Goal: Task Accomplishment & Management: Complete application form

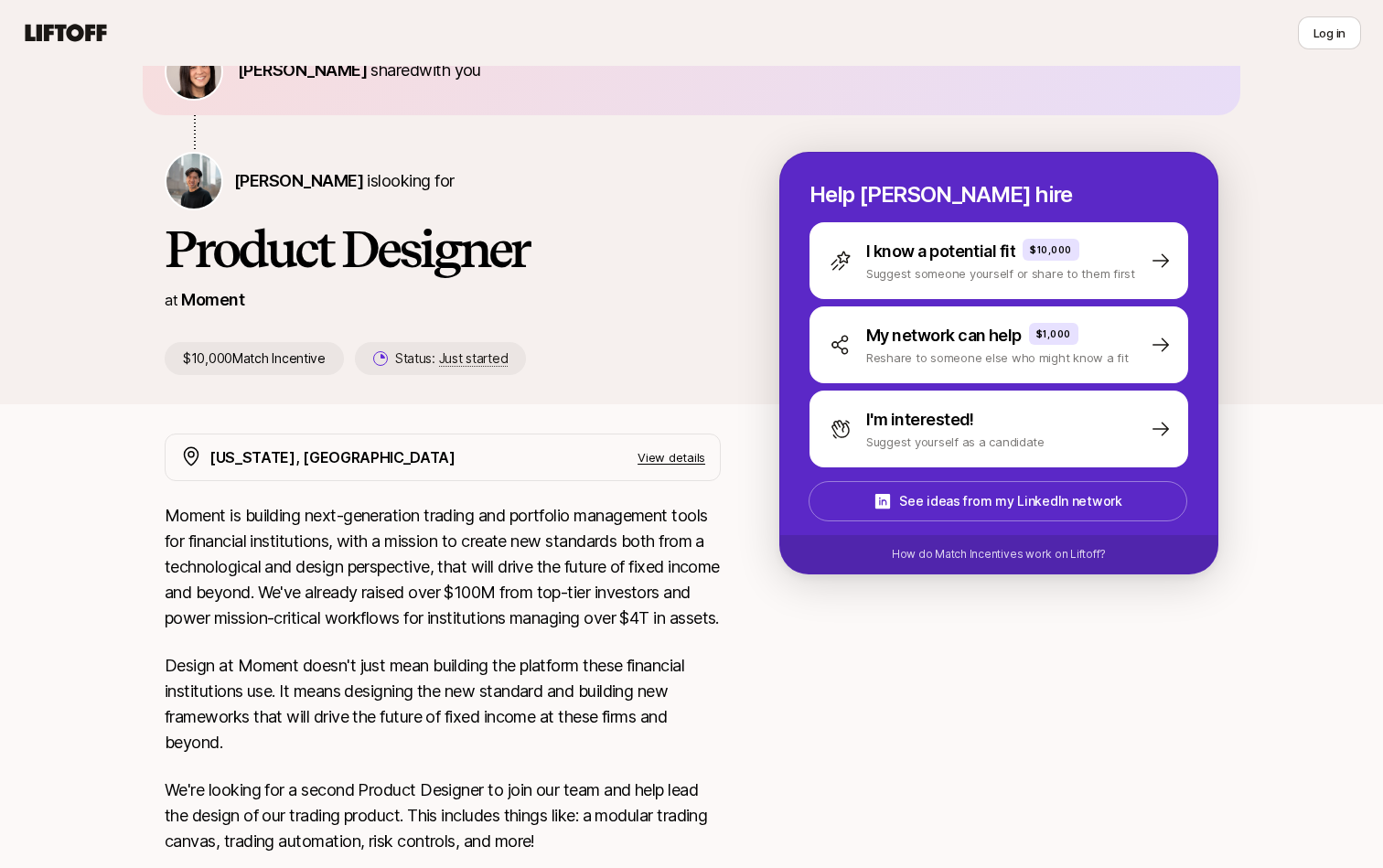
scroll to position [367, 0]
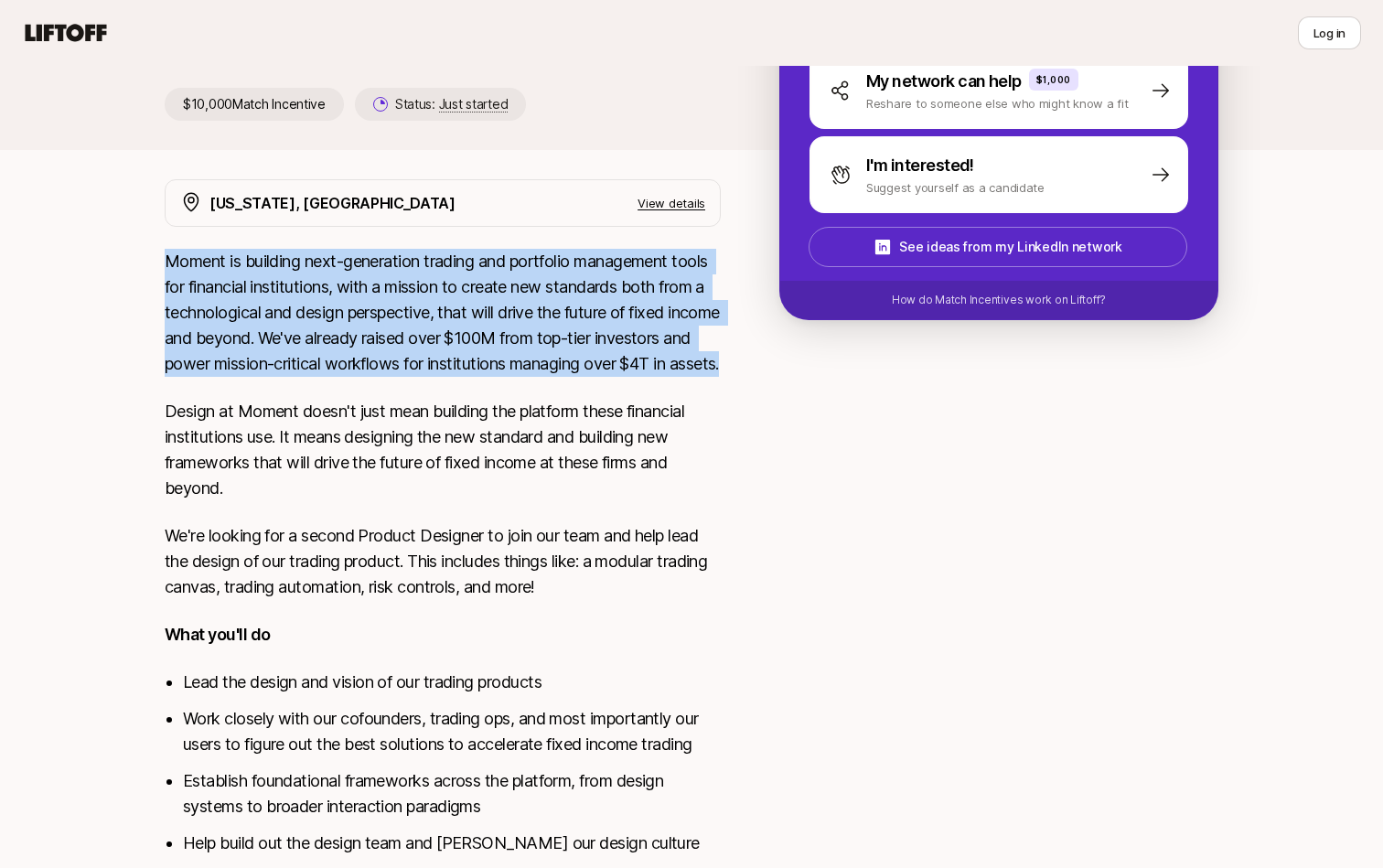
drag, startPoint x: 354, startPoint y: 247, endPoint x: 373, endPoint y: 399, distance: 153.2
click at [373, 399] on div "New York, NY View details Moment is building next-generation trading and portfo…" at bounding box center [443, 755] width 556 height 1152
click at [373, 377] on p "Moment is building next-generation trading and portfolio management tools for f…" at bounding box center [443, 313] width 556 height 128
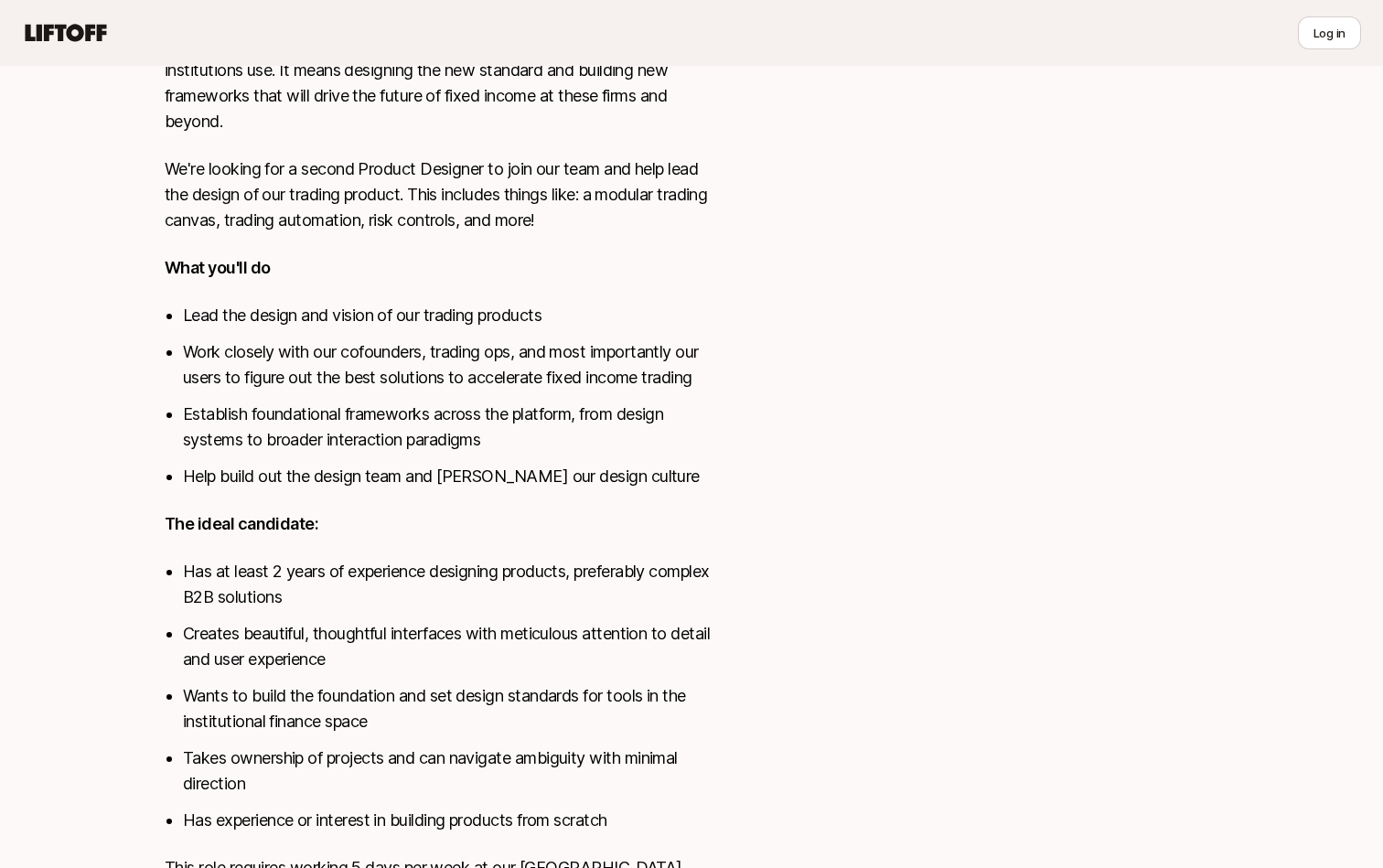
scroll to position [781, 0]
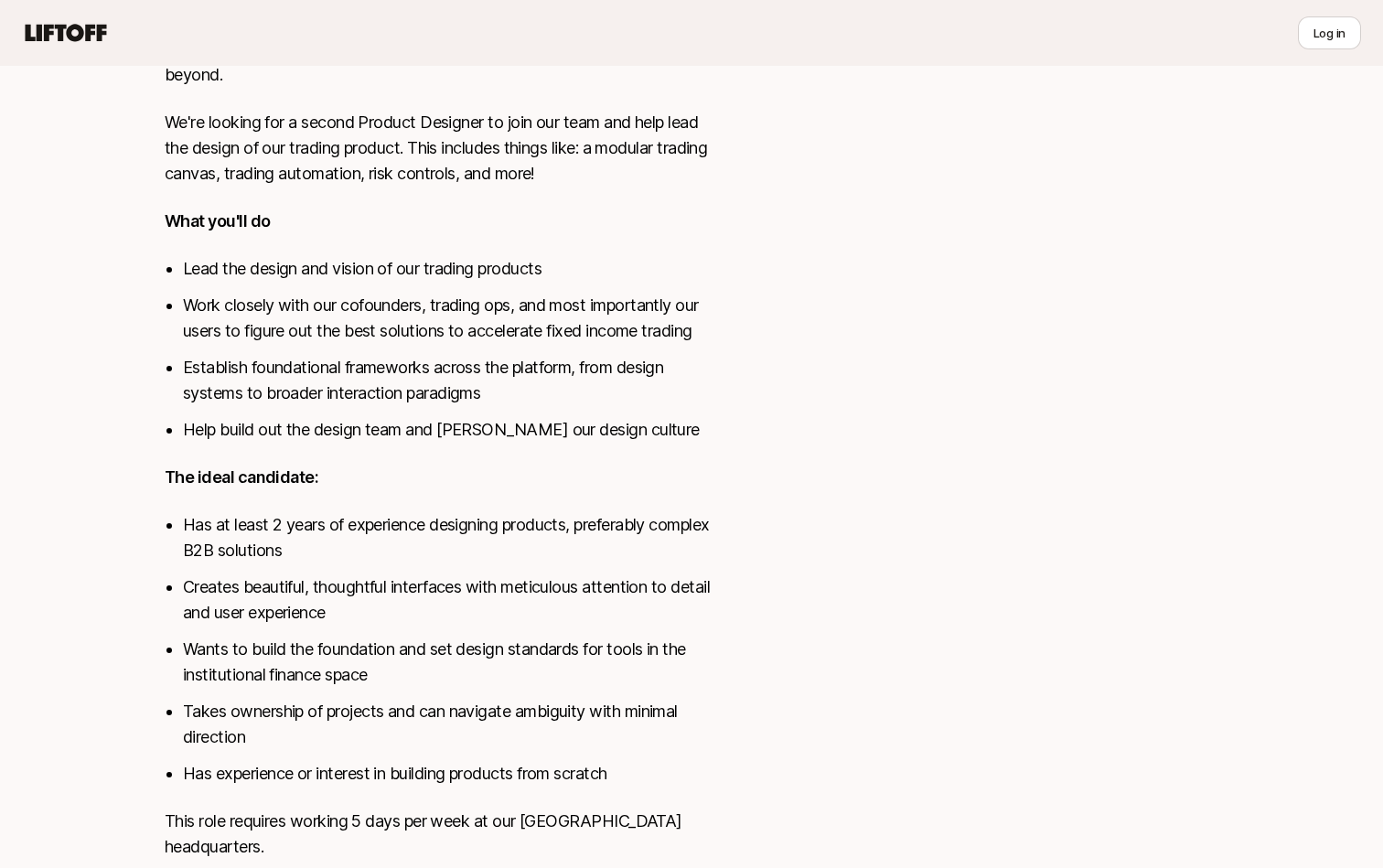
click at [388, 487] on div "Moment is building next-generation trading and portfolio management tools for f…" at bounding box center [443, 358] width 556 height 1046
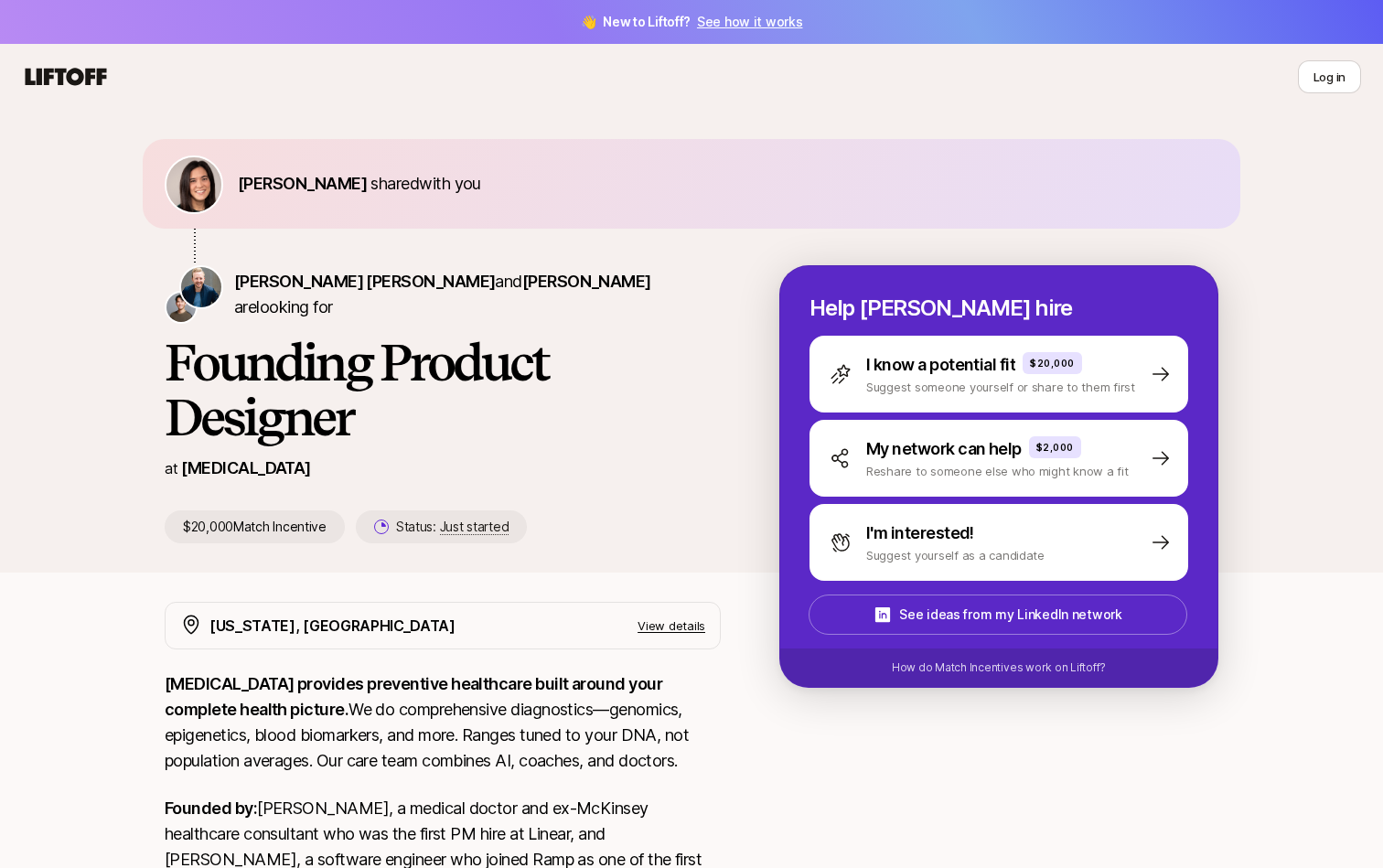
scroll to position [597, 0]
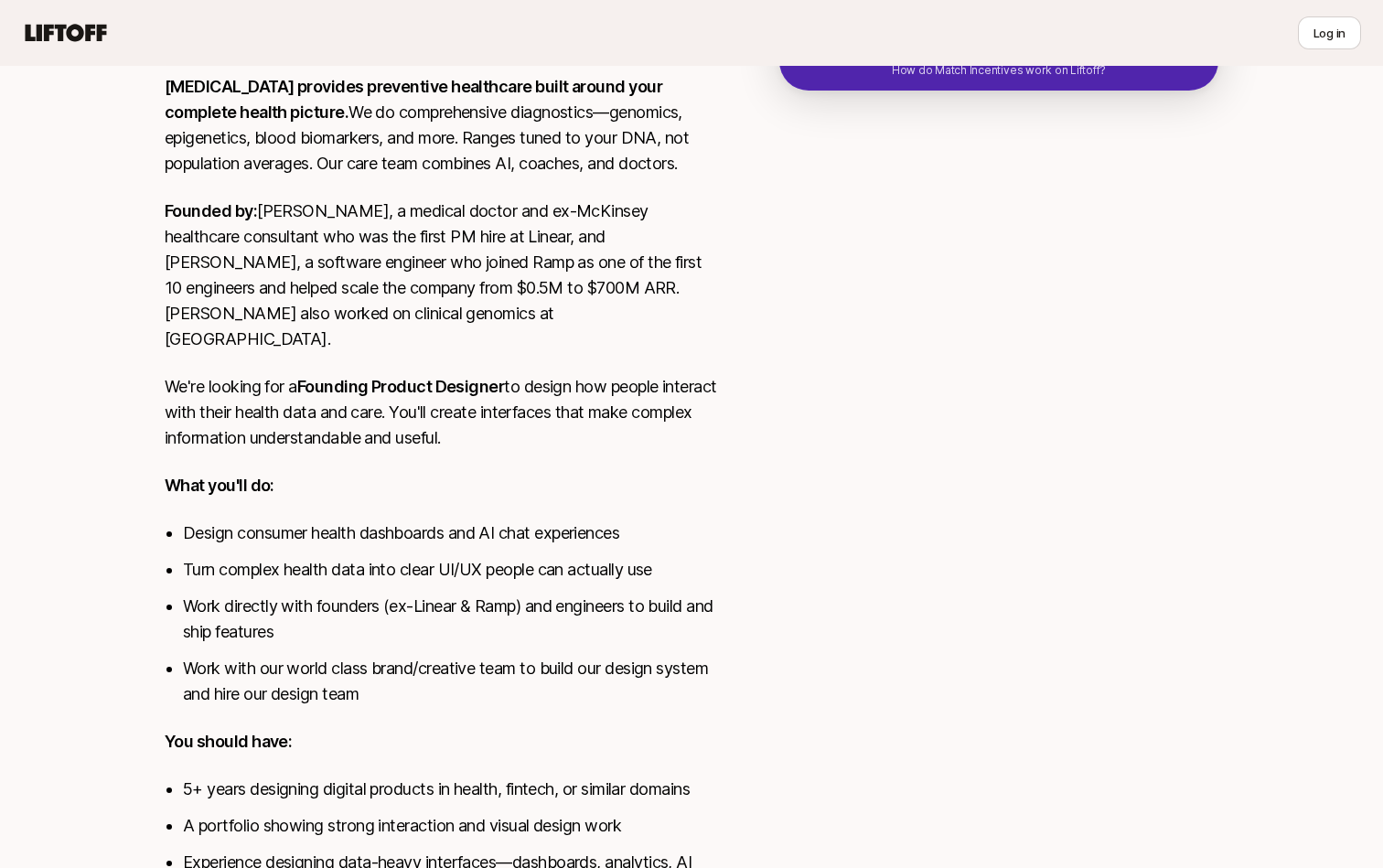
click at [523, 439] on div "SONATA provides preventive healthcare built around your complete health picture…" at bounding box center [443, 707] width 556 height 1266
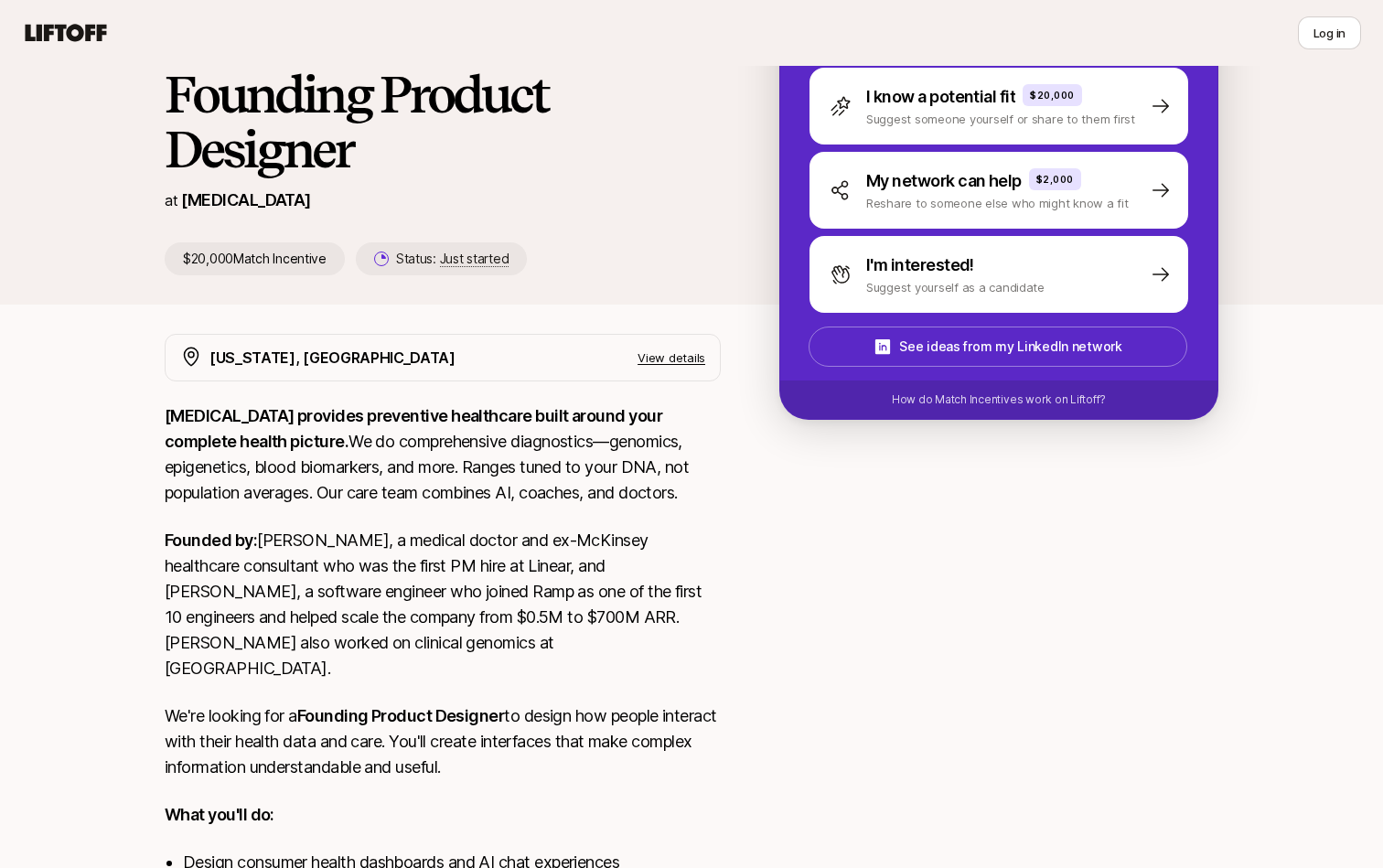
scroll to position [0, 0]
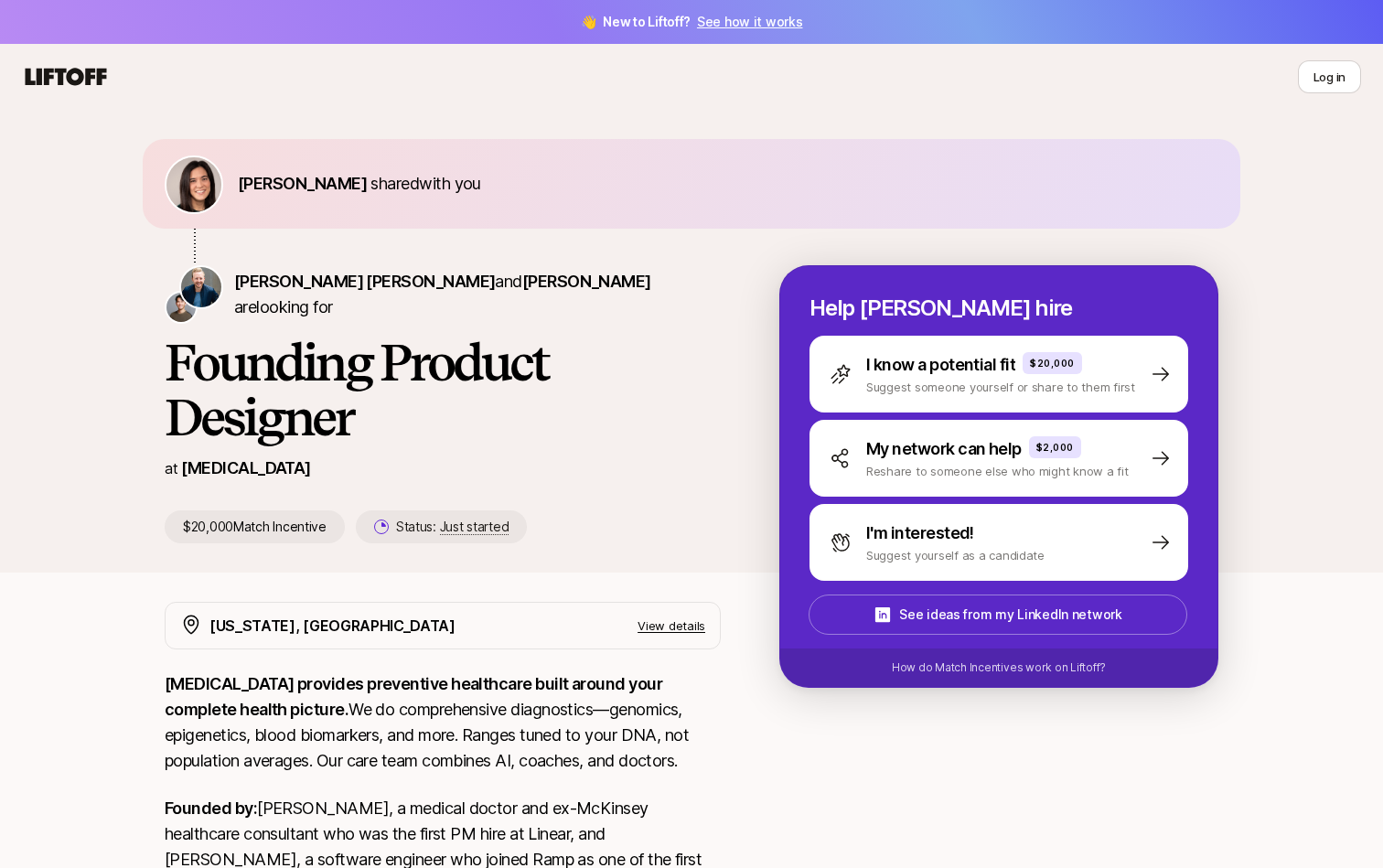
click at [662, 18] on span "👋 New to Liftoff? See how it works" at bounding box center [692, 22] width 222 height 22
click at [757, 30] on link "See how it works" at bounding box center [750, 21] width 106 height 15
click at [675, 238] on div "Eleanor Morgan shared with you" at bounding box center [692, 202] width 1098 height 126
click at [66, 69] on icon at bounding box center [66, 76] width 81 height 17
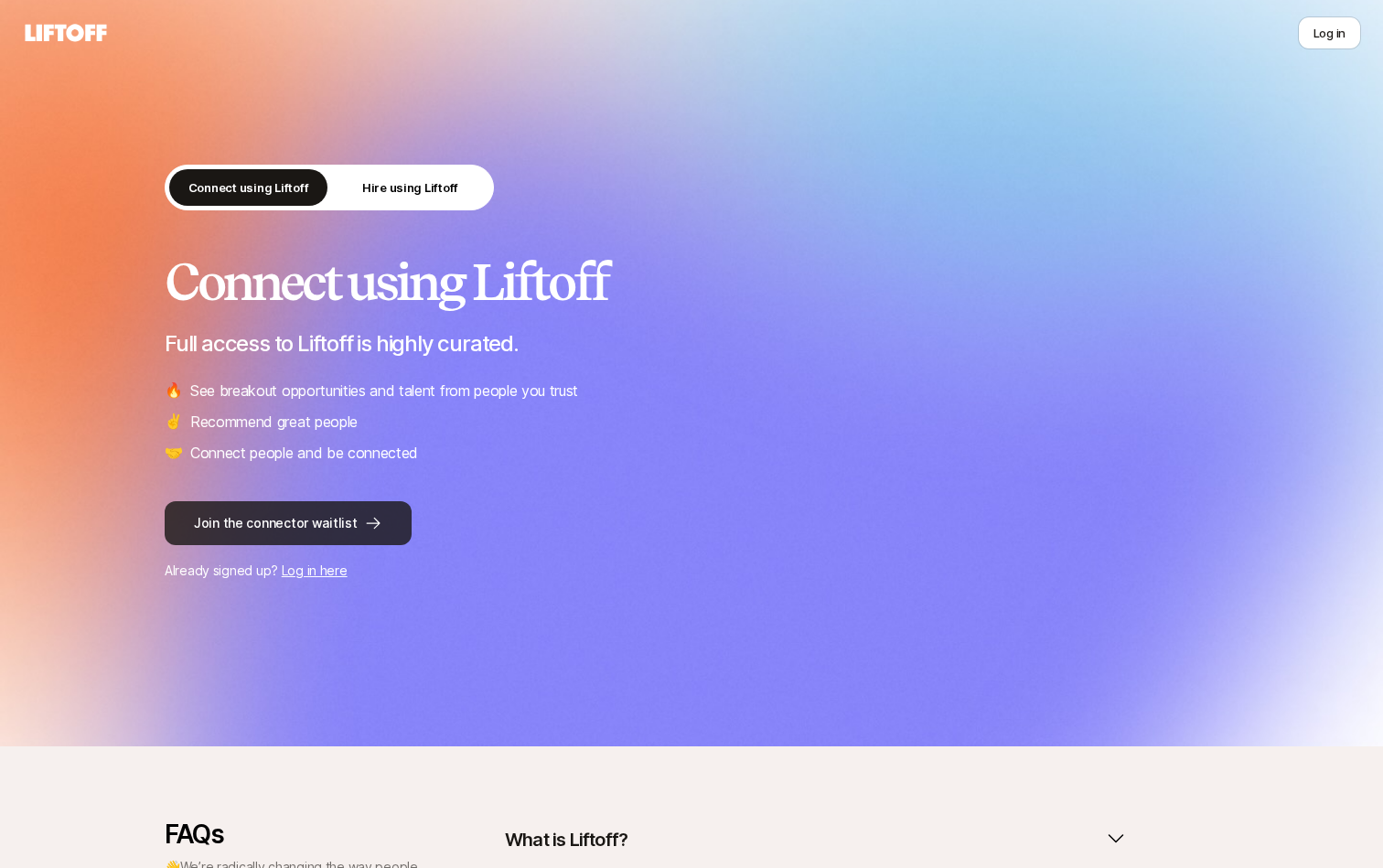
click at [305, 516] on button "Join the connector waitlist" at bounding box center [288, 523] width 247 height 44
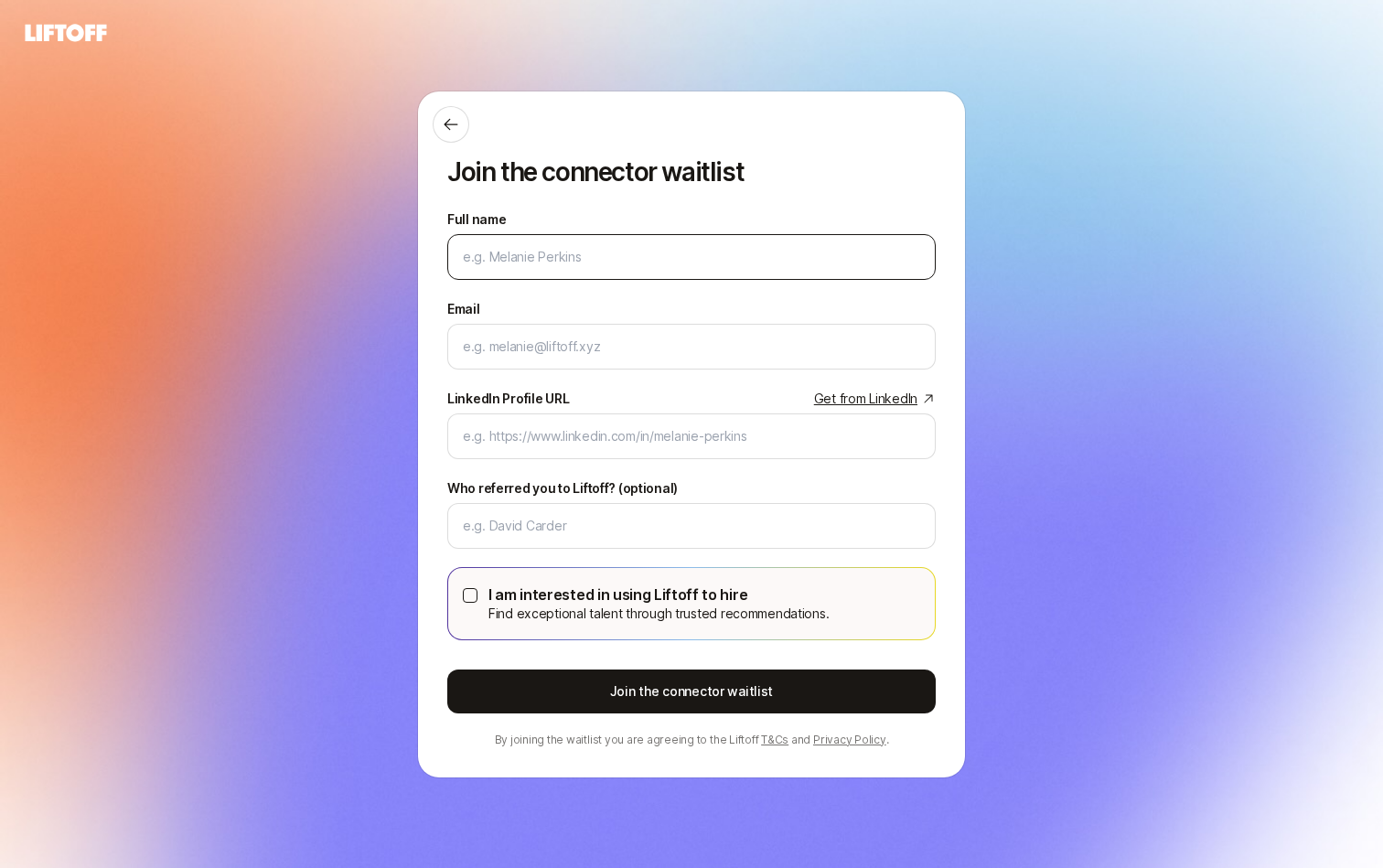
click at [683, 262] on input "Full name" at bounding box center [691, 257] width 457 height 22
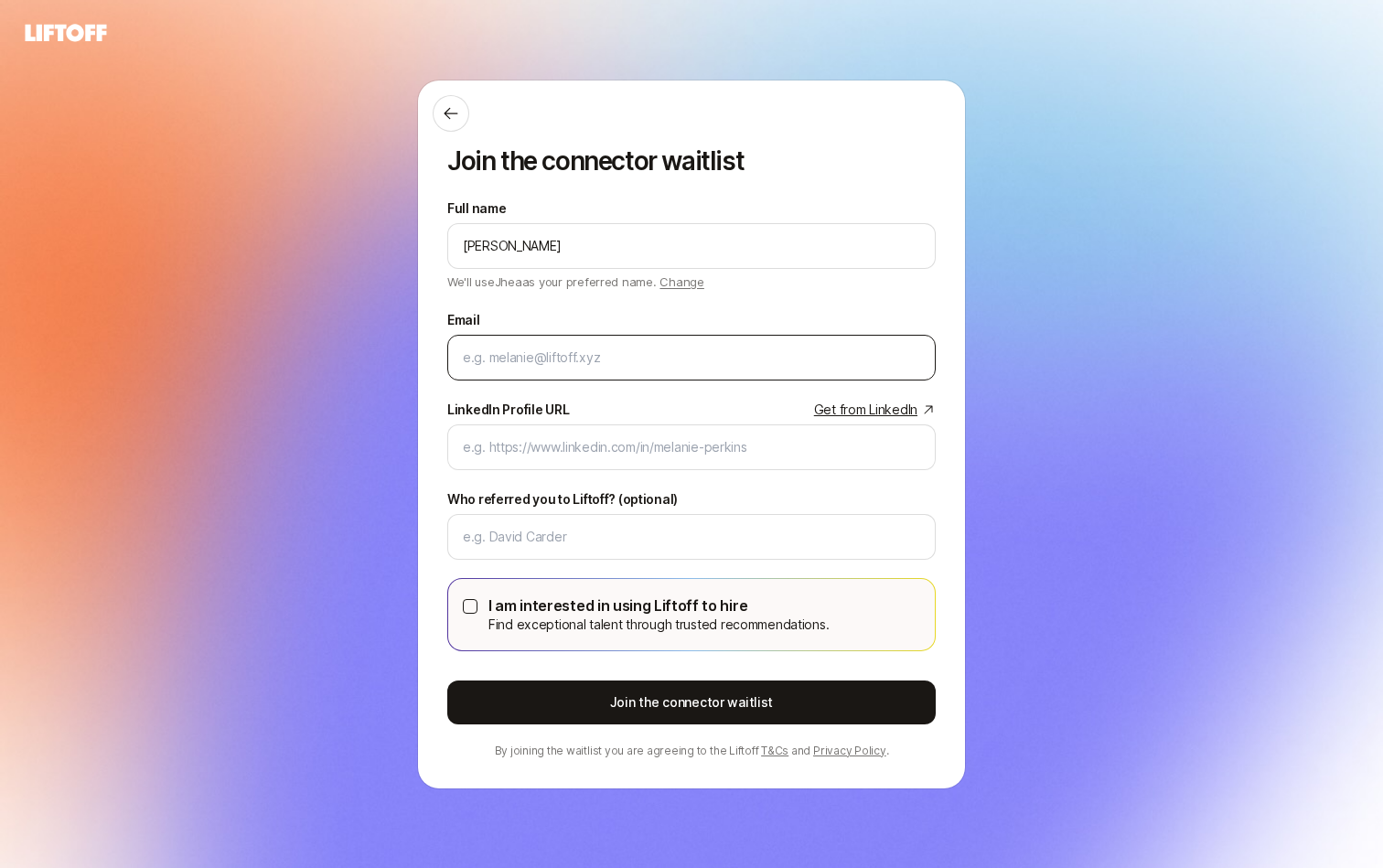
type input "Jhea Nadeen Espares"
click at [514, 363] on input "Email" at bounding box center [691, 357] width 457 height 22
type input "jheachua.e@gmail.com"
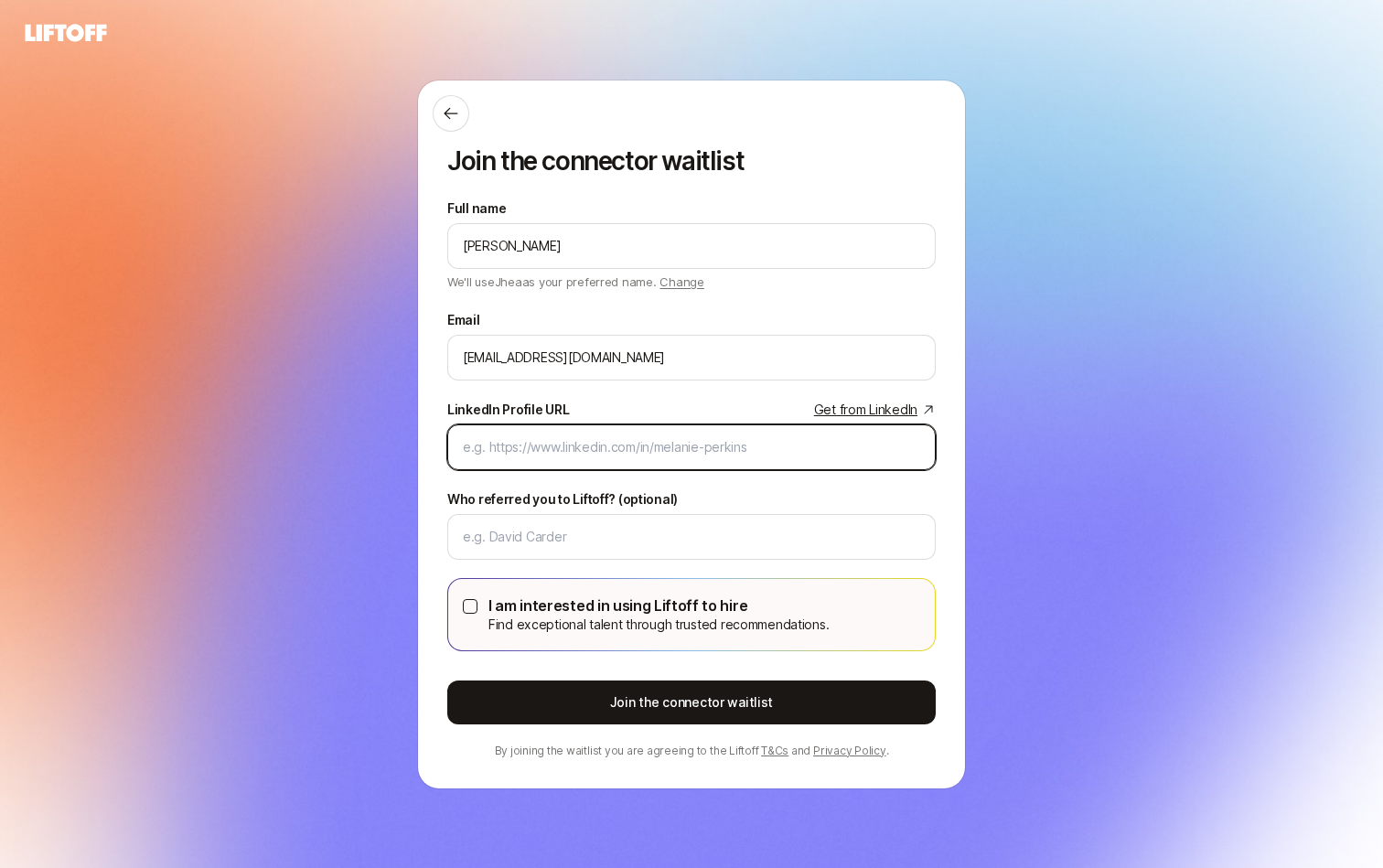
click at [581, 455] on input "LinkedIn Profile URL Get from LinkedIn" at bounding box center [691, 446] width 457 height 22
paste input "https://www.linkedin.com/in/jheaespares/"
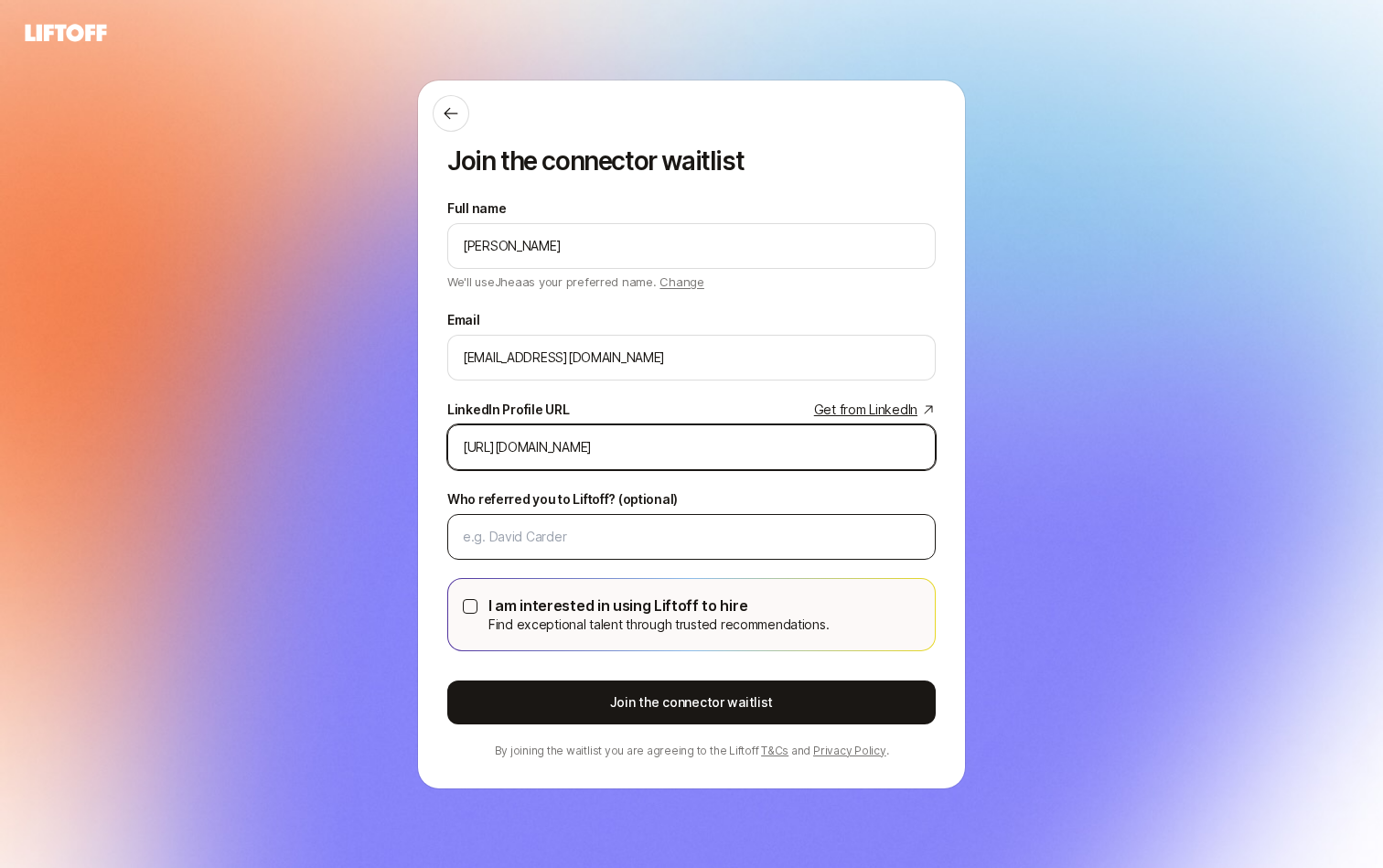
type input "https://www.linkedin.com/in/jheaespares/"
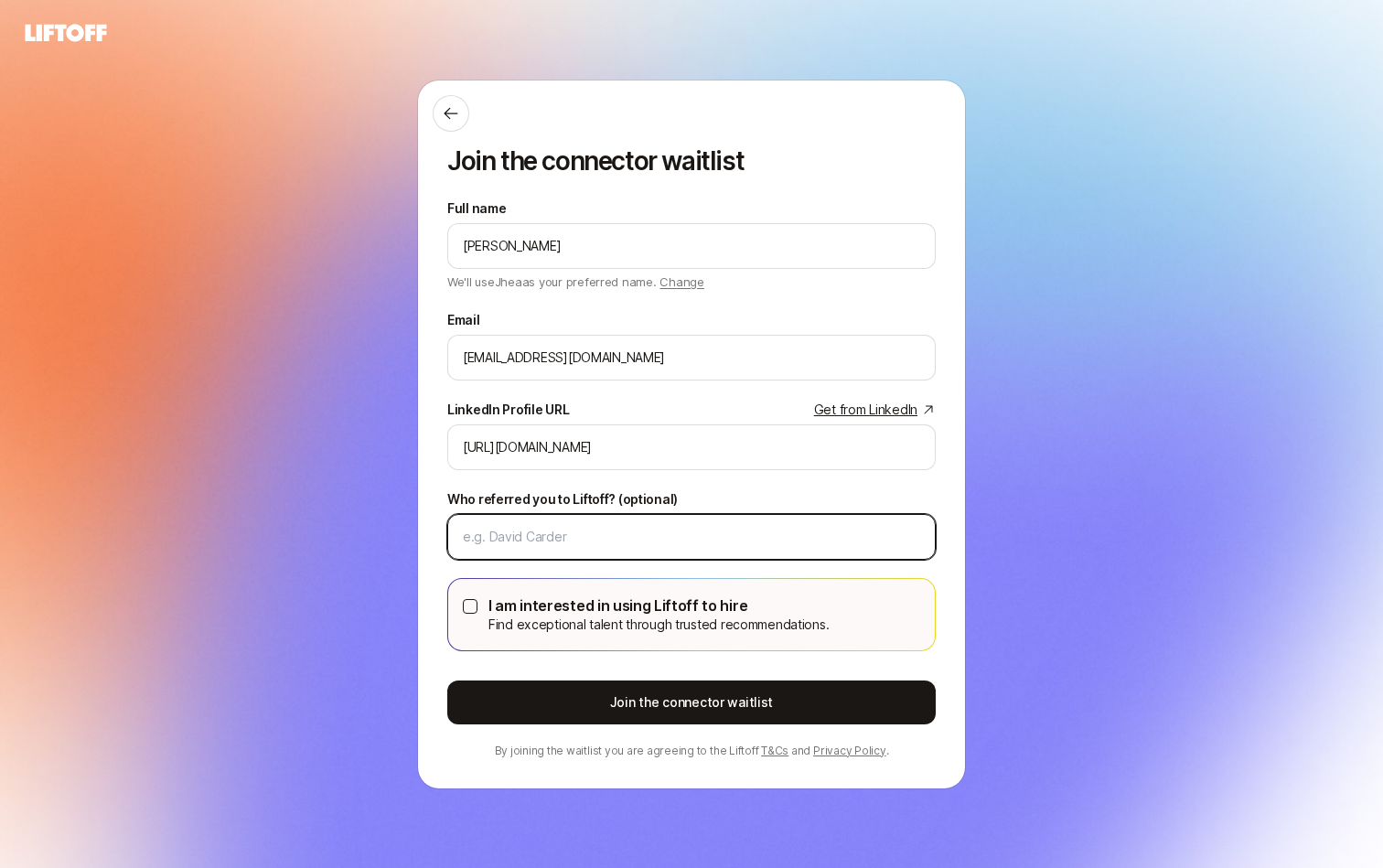
click at [650, 530] on input "Who referred you to Liftoff? (optional)" at bounding box center [691, 536] width 457 height 22
click at [749, 478] on div "Full name Jhea Nadeen Espares We'll use Jhea as your preferred name. Change Pre…" at bounding box center [692, 478] width 488 height 562
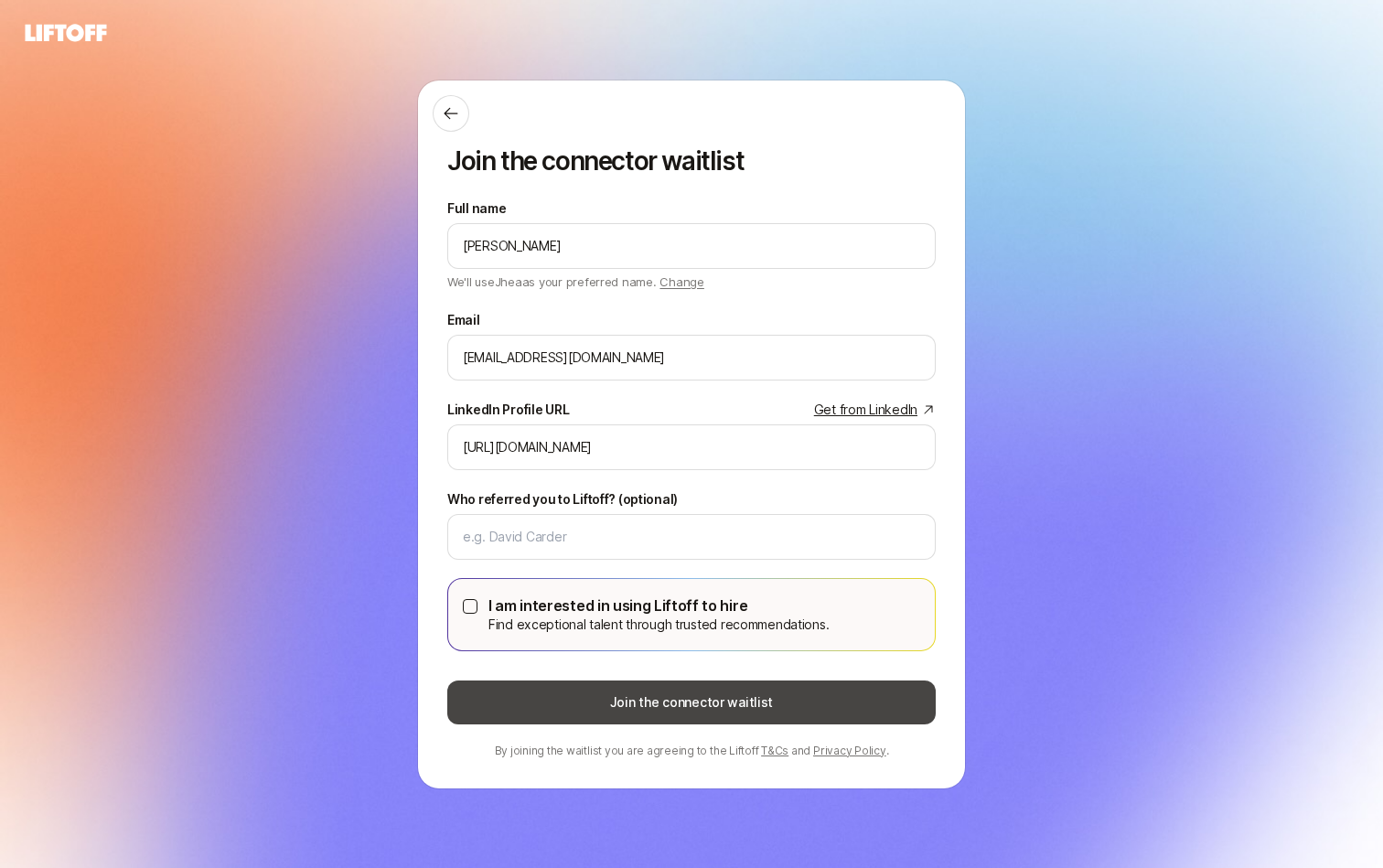
click at [653, 698] on button "Join the connector waitlist" at bounding box center [692, 702] width 488 height 44
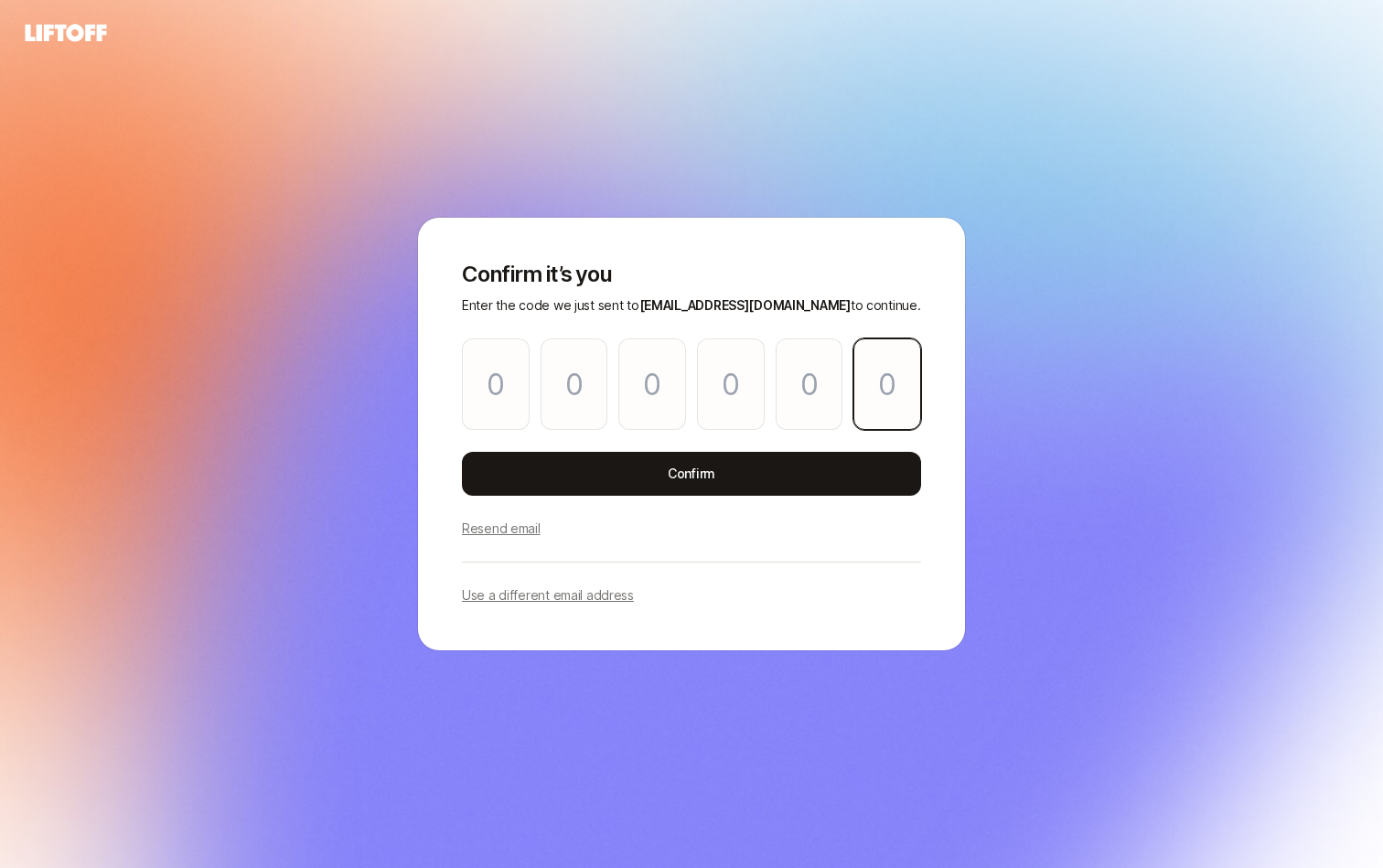
paste input "4"
type input "6"
type input "4"
type input "1"
type input "2"
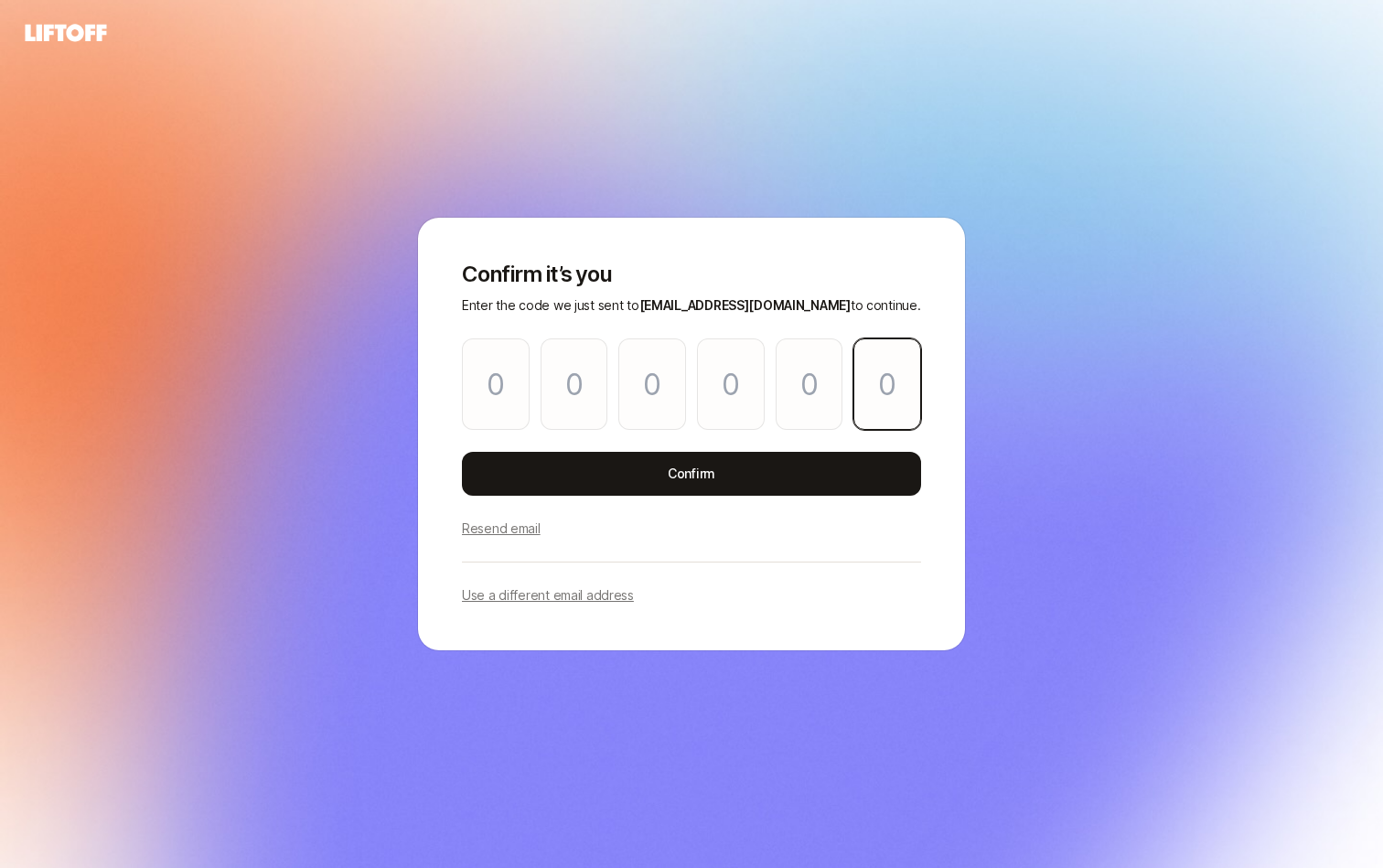
type input "5"
type input "4"
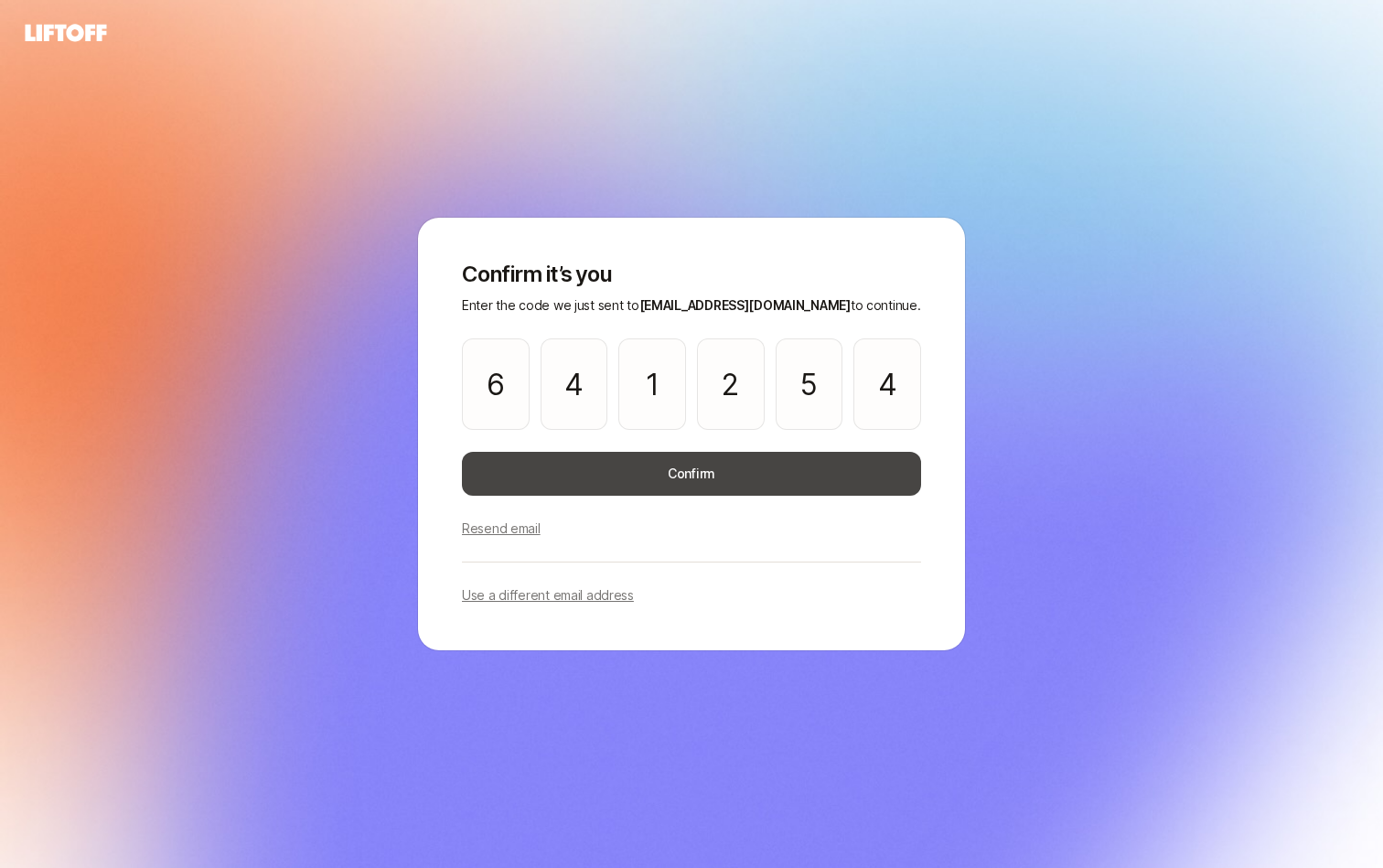
click at [680, 482] on button "Confirm" at bounding box center [691, 474] width 459 height 44
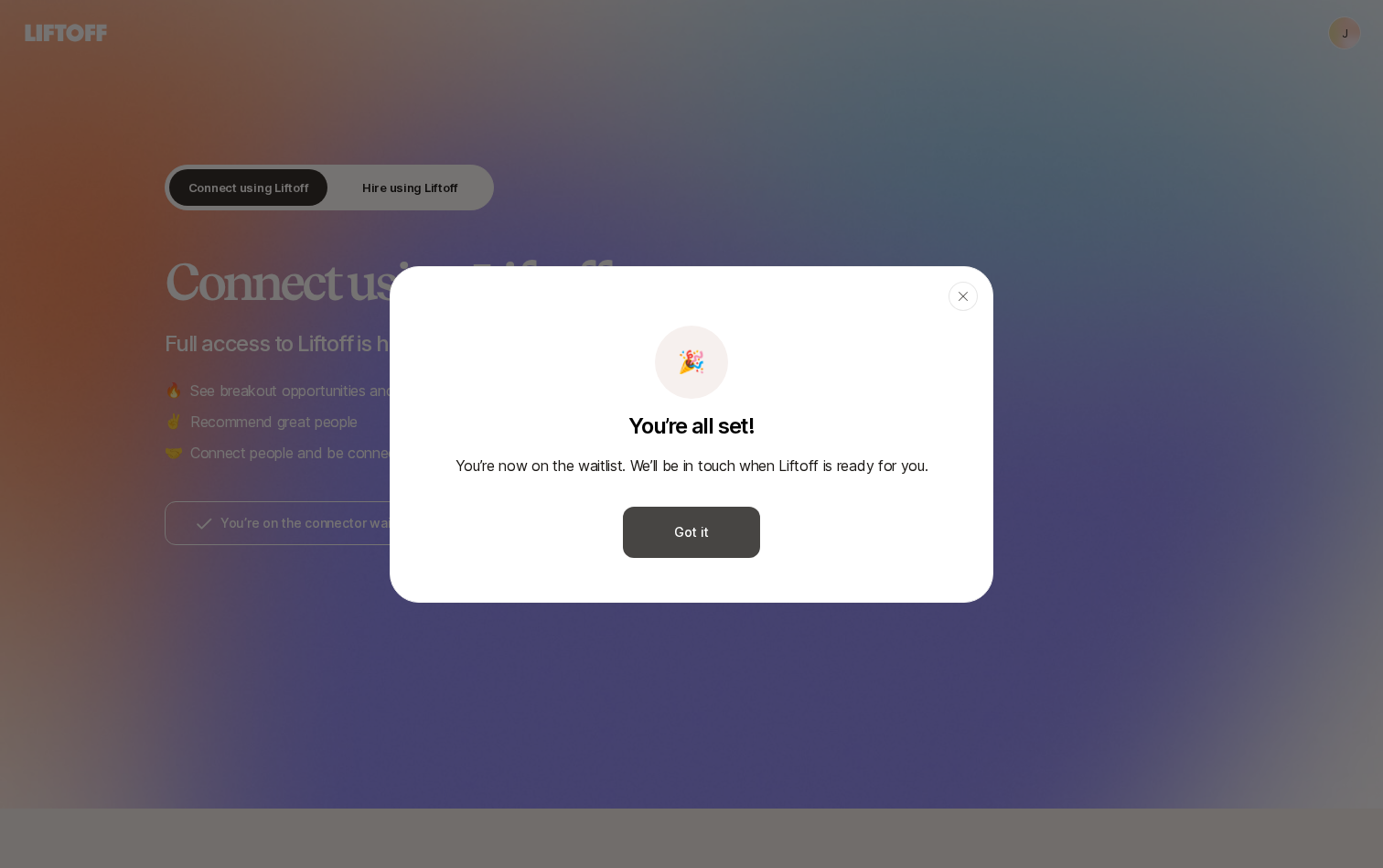
click at [735, 527] on button "Got it" at bounding box center [692, 532] width 137 height 52
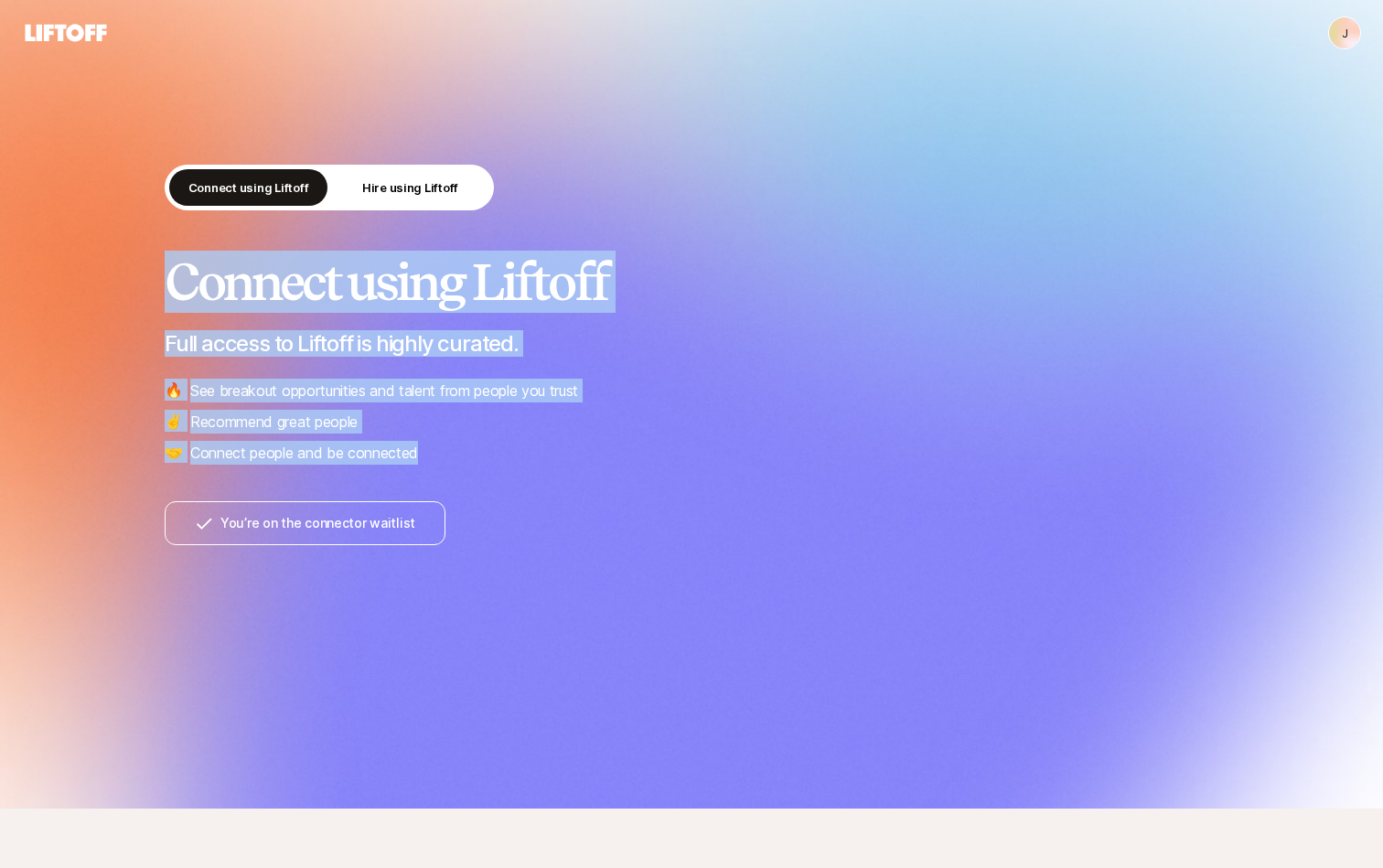
drag, startPoint x: 499, startPoint y: 222, endPoint x: 498, endPoint y: 445, distance: 223.0
click at [498, 445] on div "Connect using Liftoff Hire using Liftoff Connect using Liftoff Full access to L…" at bounding box center [692, 355] width 1054 height 381
click at [497, 445] on li "🤝 Connect people and be connected" at bounding box center [692, 452] width 1054 height 24
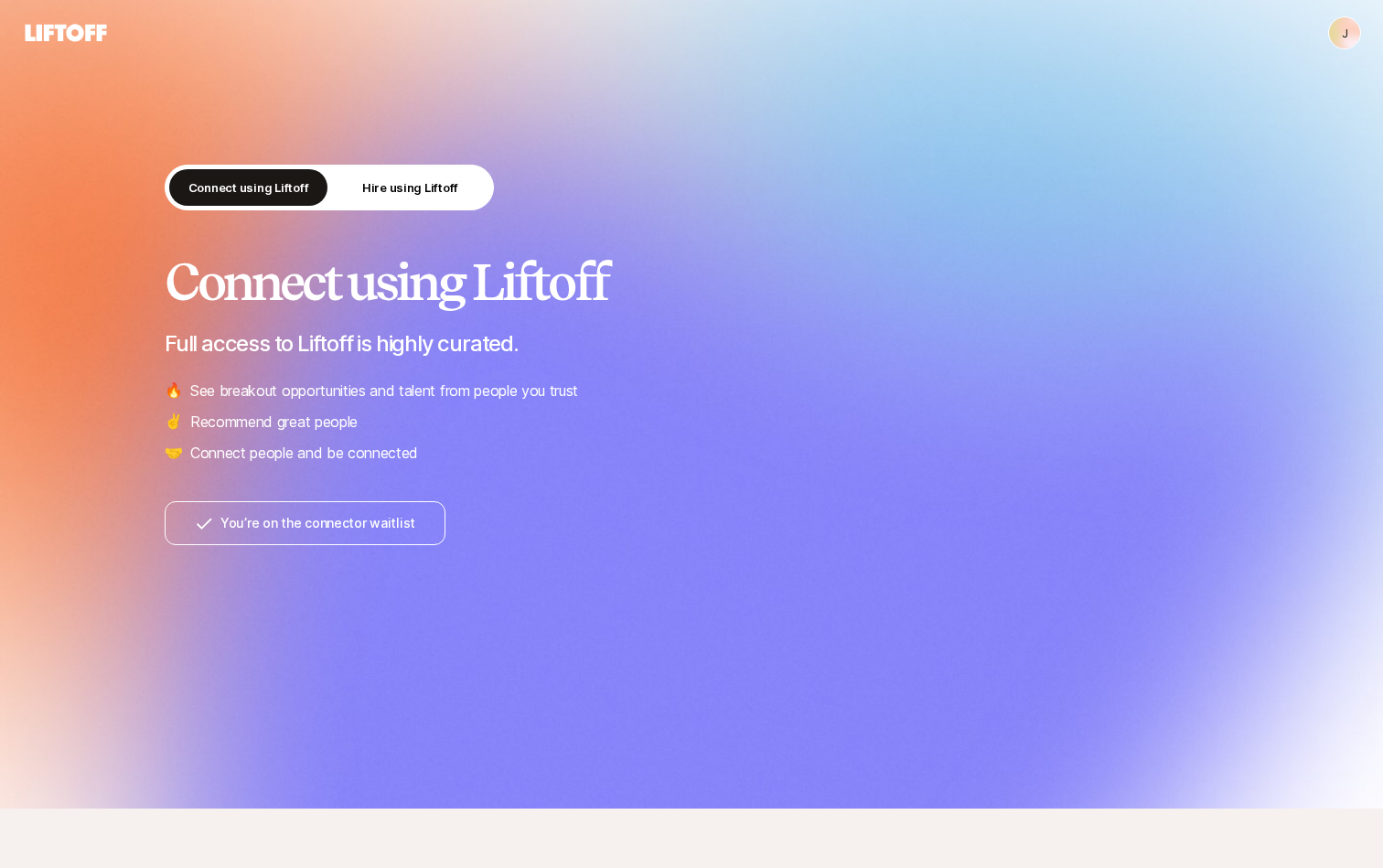
click at [1045, 587] on div at bounding box center [692, 642] width 1054 height 196
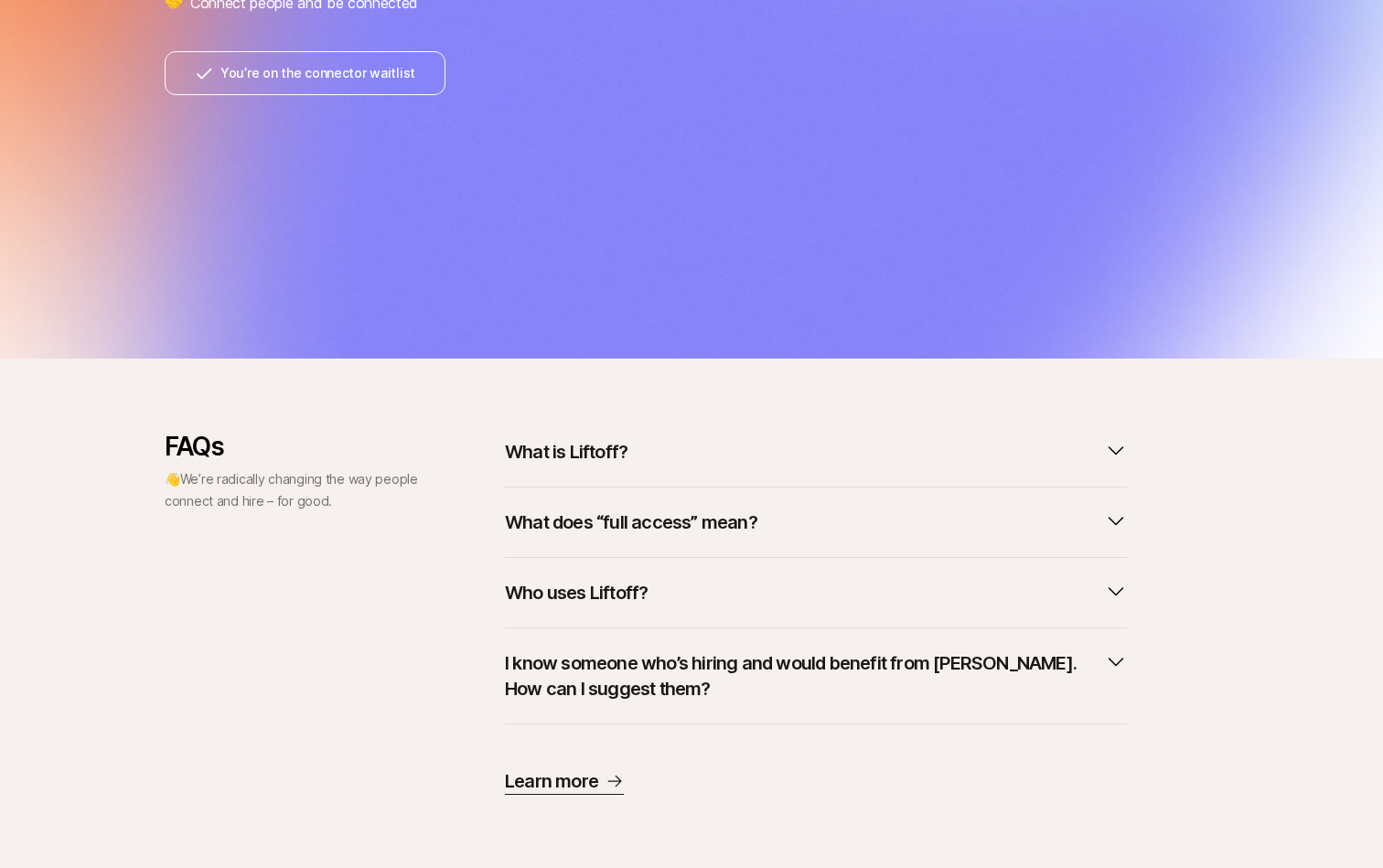
click at [810, 458] on button "What is Liftoff?" at bounding box center [815, 452] width 622 height 40
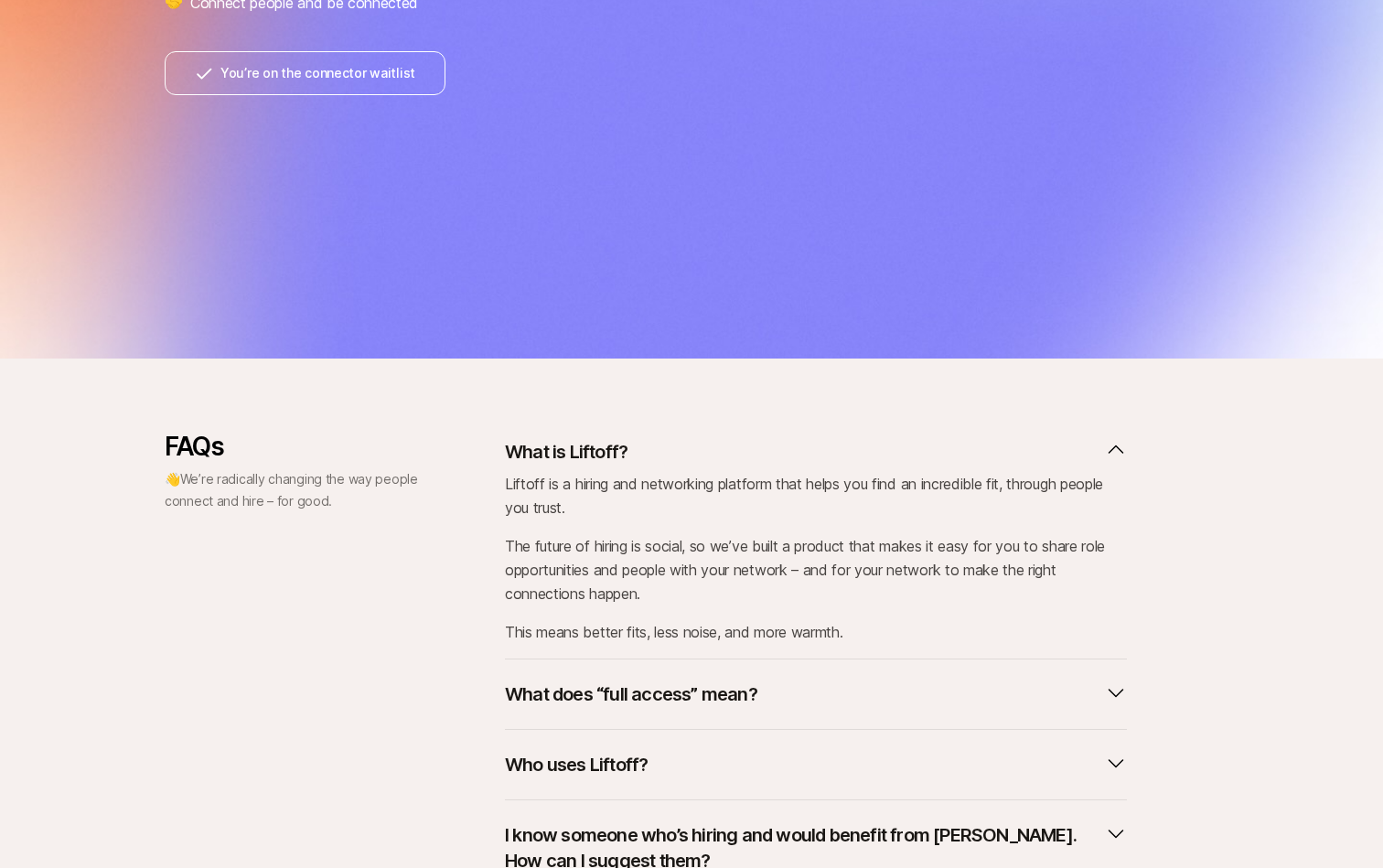
scroll to position [622, 0]
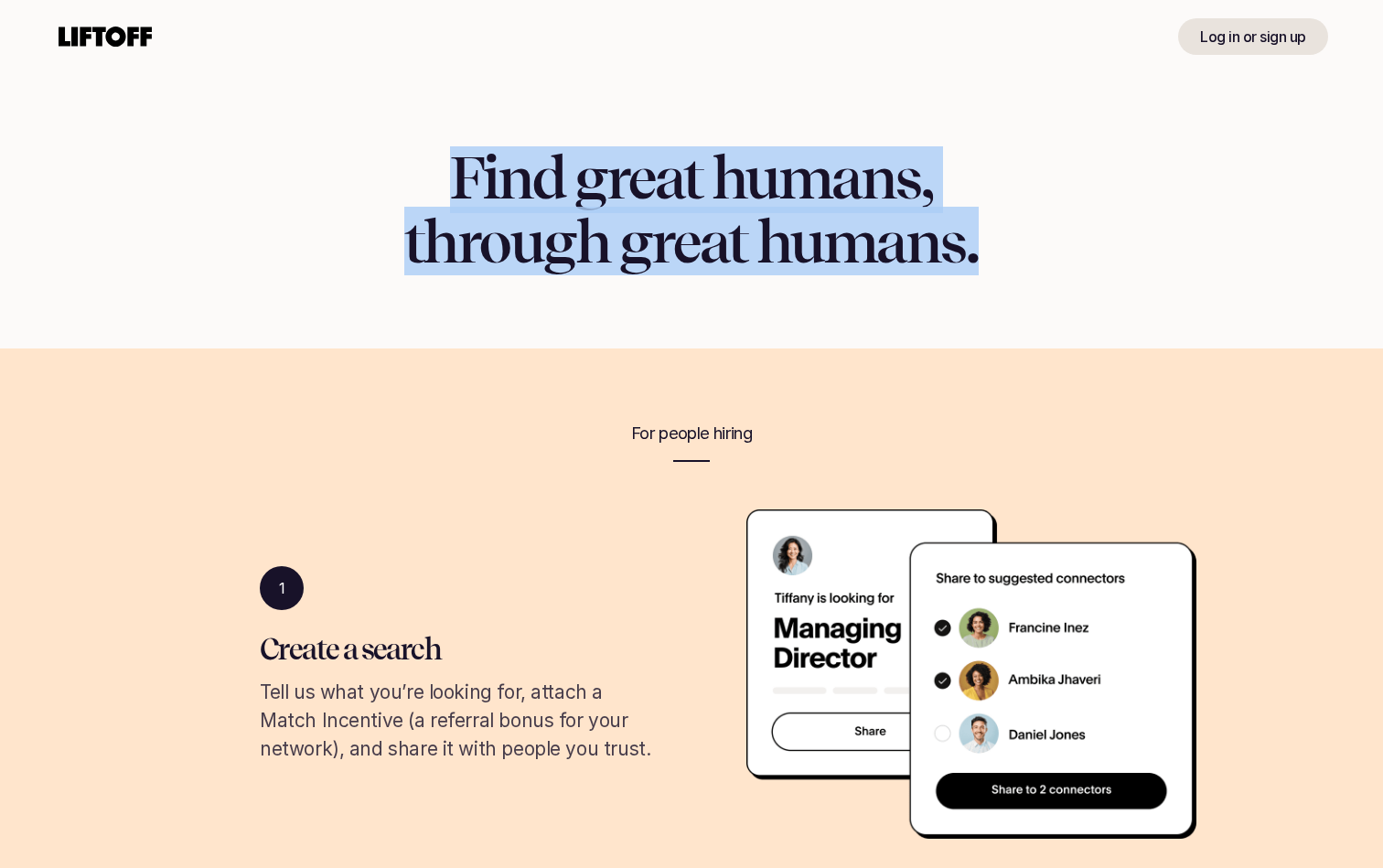
drag, startPoint x: 693, startPoint y: 131, endPoint x: 707, endPoint y: 326, distance: 195.5
click at [709, 328] on div "Find great humans, through great humans." at bounding box center [692, 211] width 1317 height 276
click at [707, 326] on div "Find great humans, through great humans." at bounding box center [692, 211] width 1317 height 276
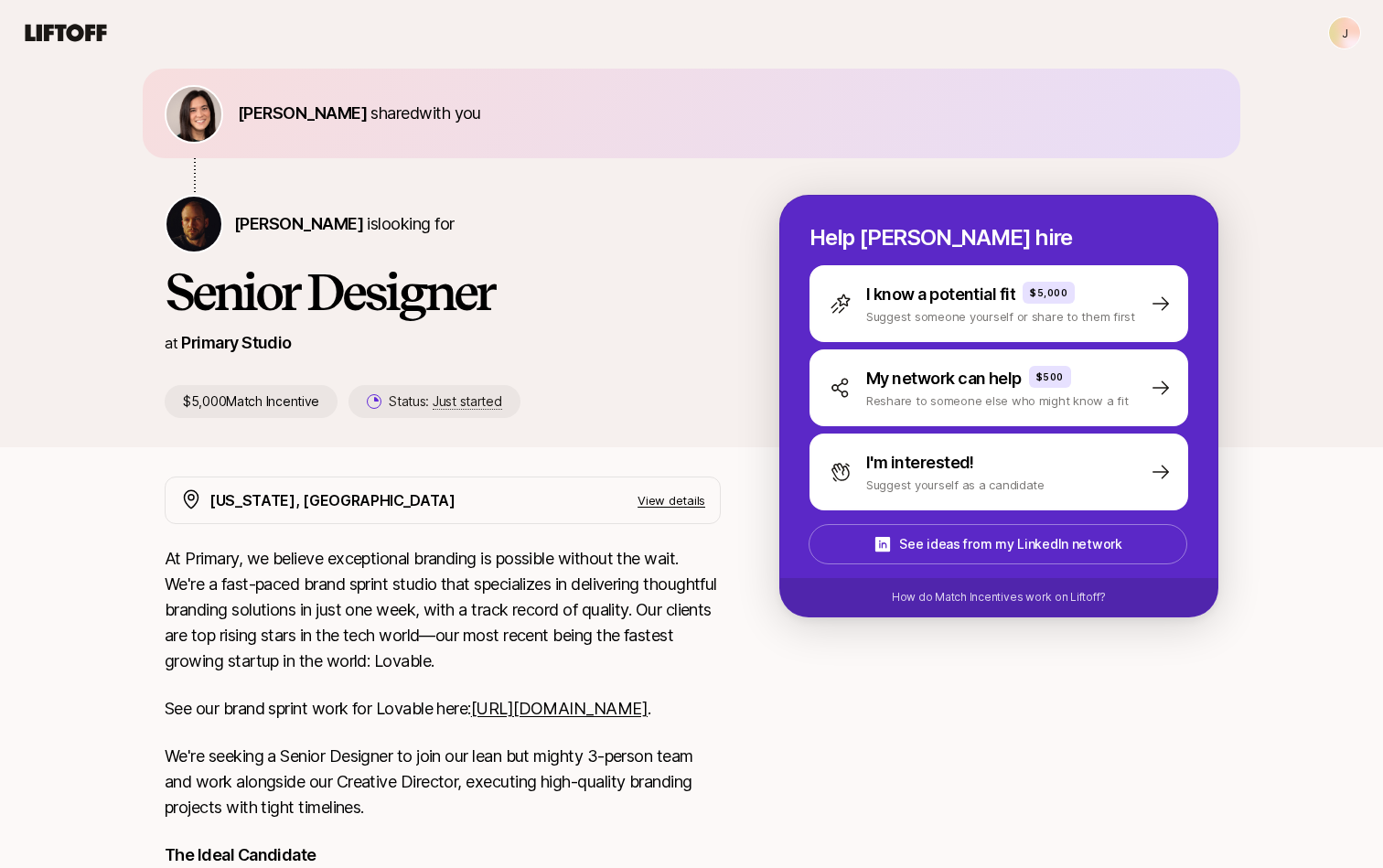
scroll to position [382, 0]
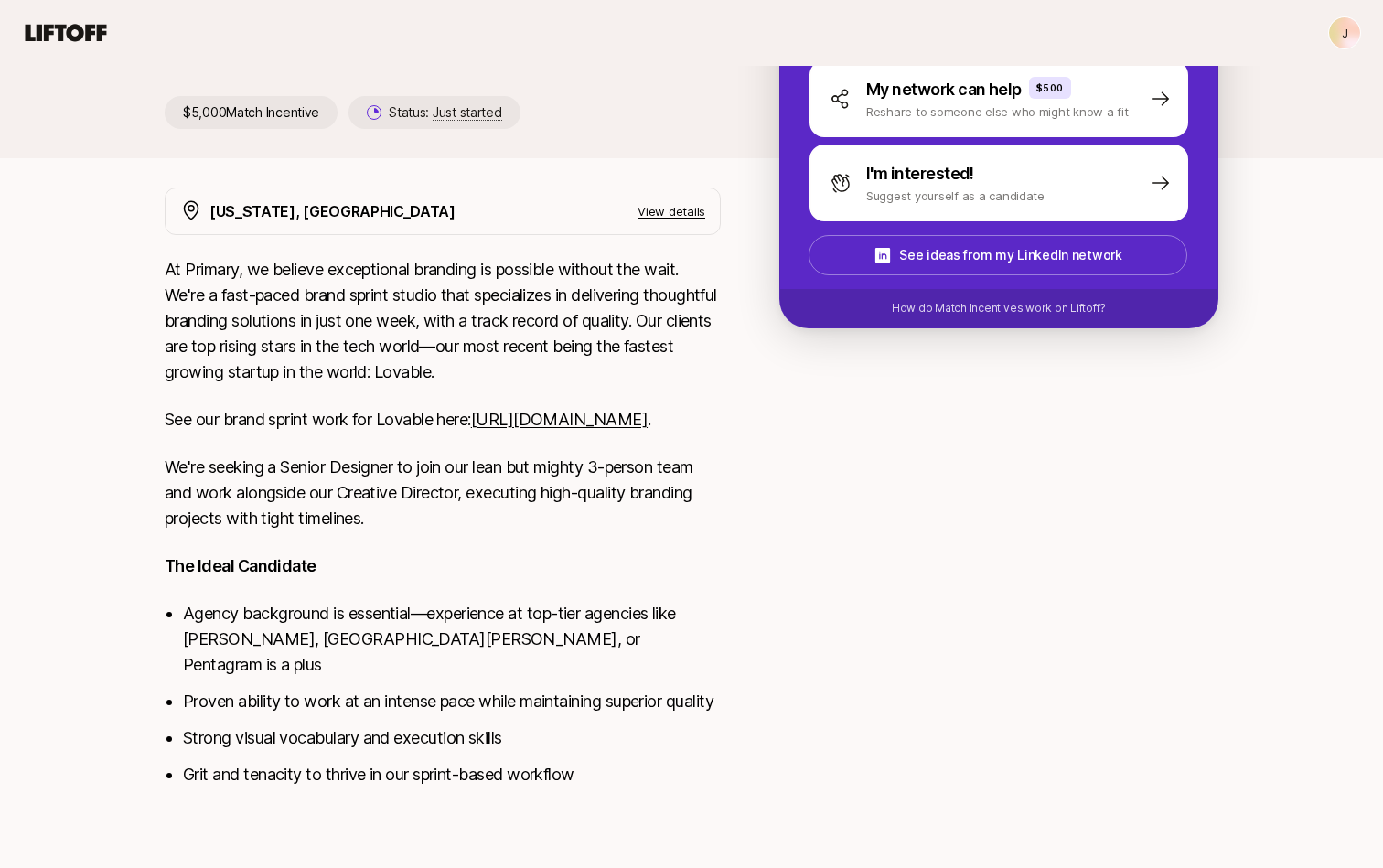
click at [471, 425] on link "https://www.primary.studio/work/lovable" at bounding box center [559, 420] width 176 height 19
click at [712, 597] on div "At Primary, we believe exceptional branding is possible without the wait. We're…" at bounding box center [443, 532] width 556 height 552
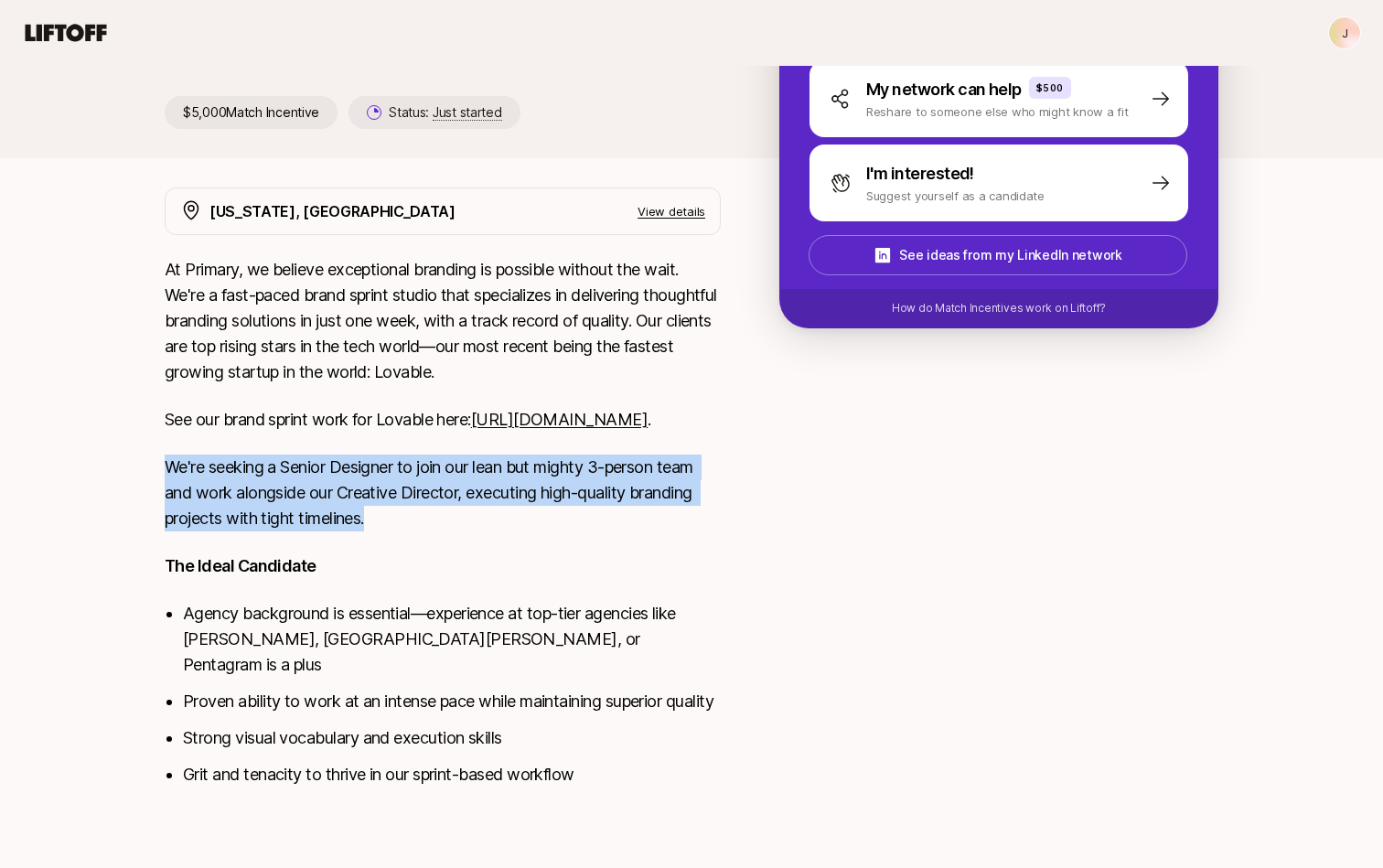
drag, startPoint x: 521, startPoint y: 522, endPoint x: 522, endPoint y: 443, distance: 79.0
click at [522, 443] on div "At Primary, we believe exceptional branding is possible without the wait. We're…" at bounding box center [443, 532] width 556 height 552
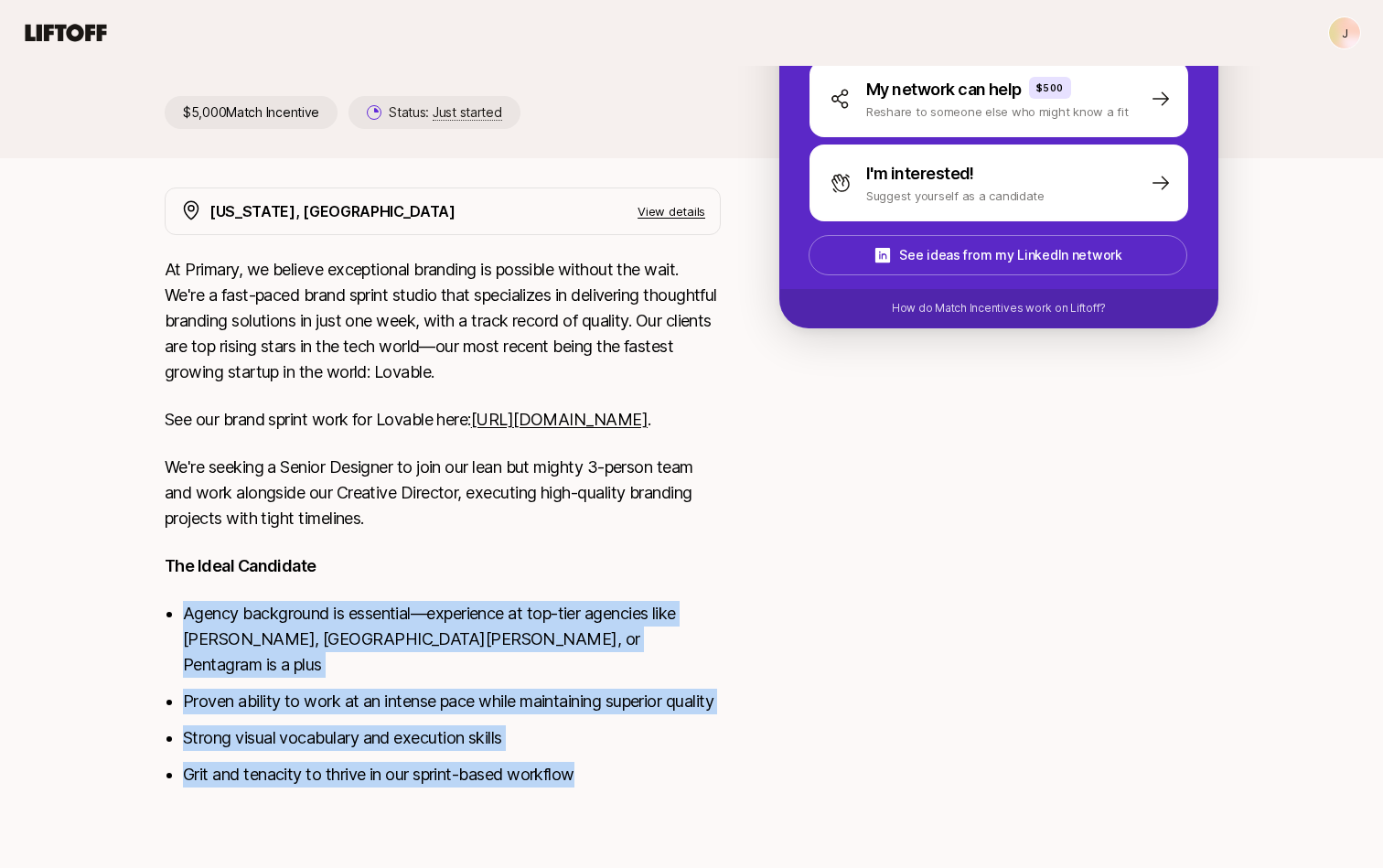
drag, startPoint x: 495, startPoint y: 565, endPoint x: 571, endPoint y: 796, distance: 243.2
click at [571, 796] on div "At Primary, we believe exceptional branding is possible without the wait. We're…" at bounding box center [443, 532] width 556 height 552
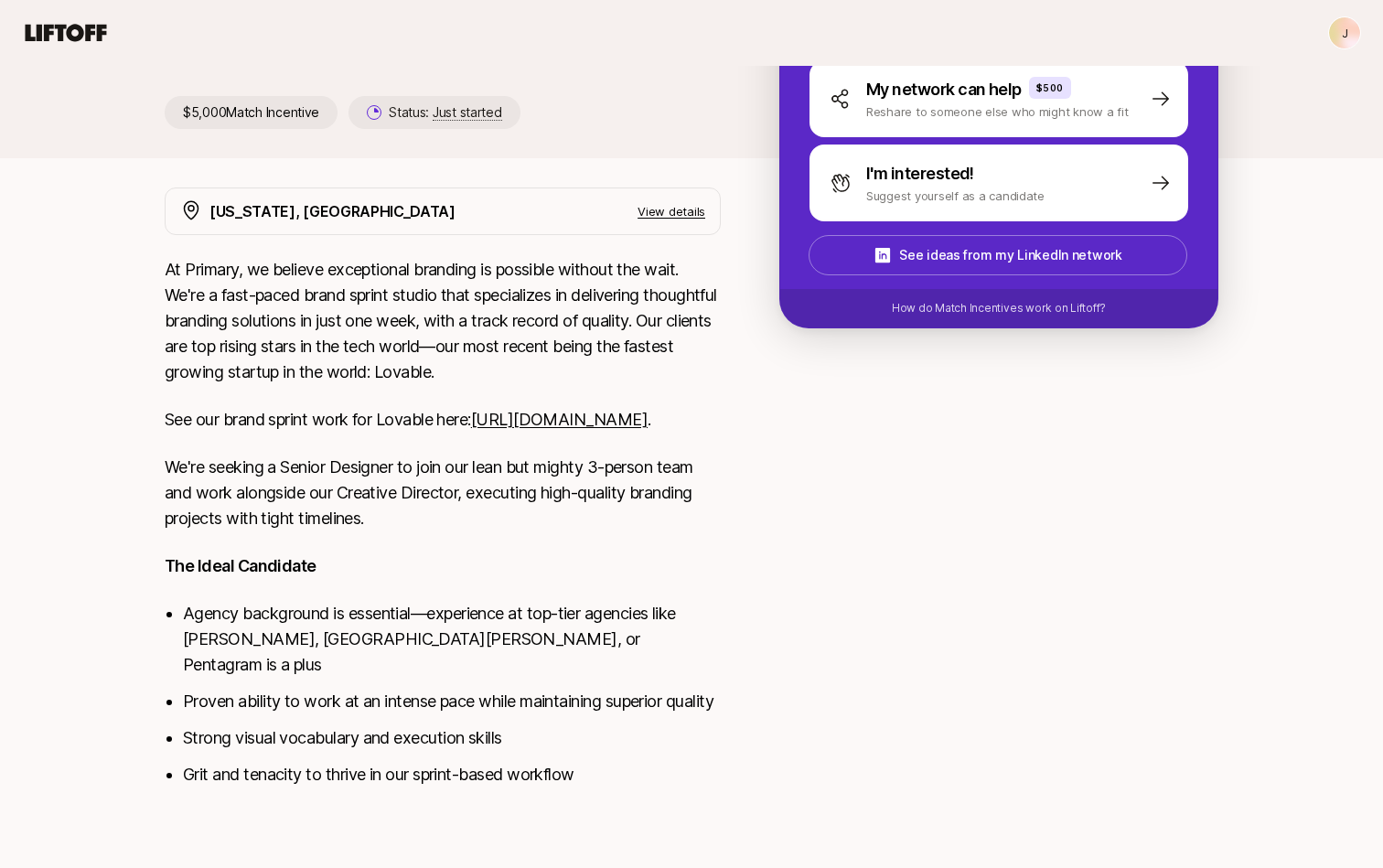
scroll to position [385, 0]
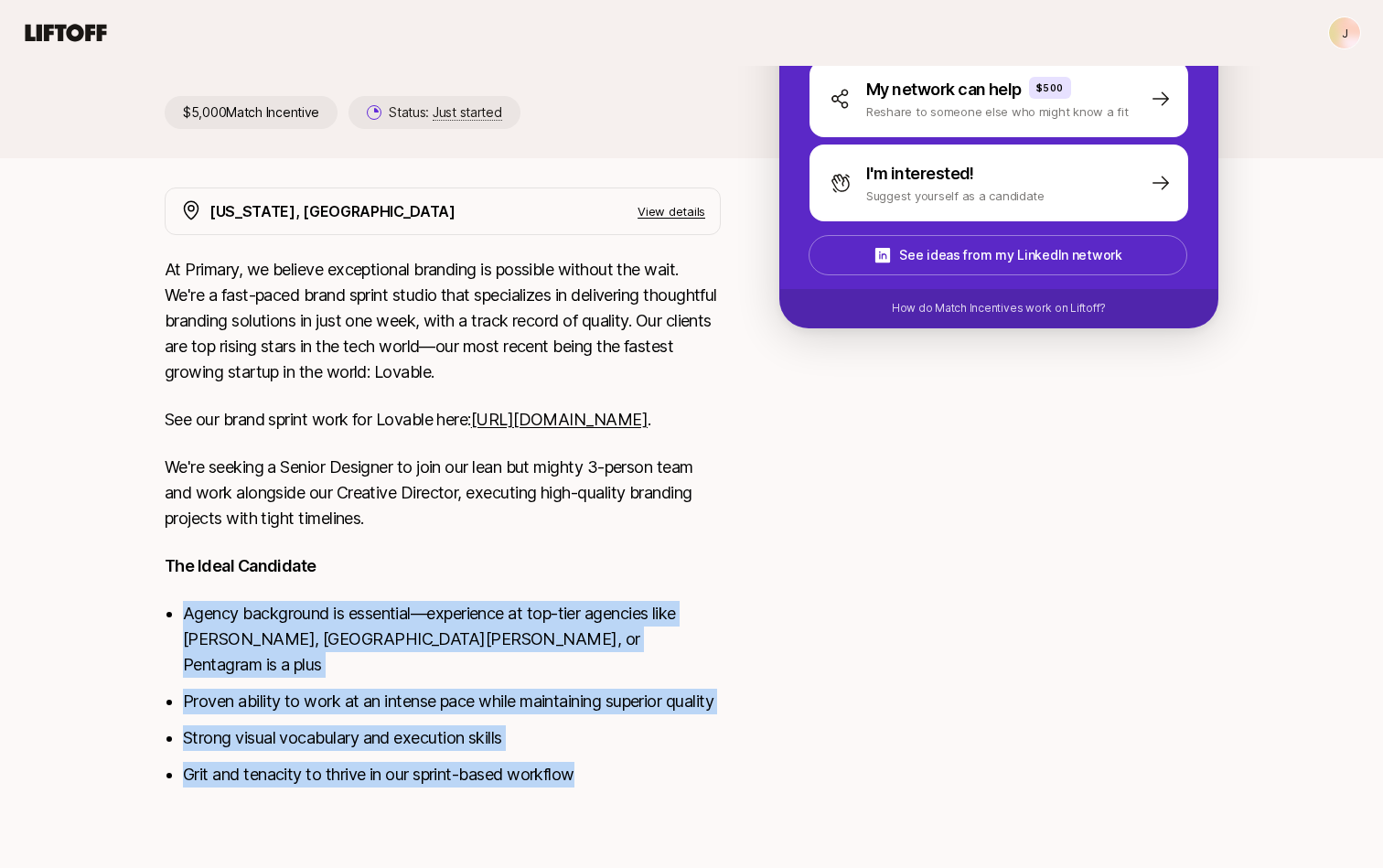
drag, startPoint x: 610, startPoint y: 802, endPoint x: 602, endPoint y: 577, distance: 225.1
click at [602, 577] on div "At Primary, we believe exceptional branding is possible without the wait. We're…" at bounding box center [443, 532] width 556 height 552
click at [602, 577] on p "The Ideal Candidate" at bounding box center [443, 566] width 556 height 26
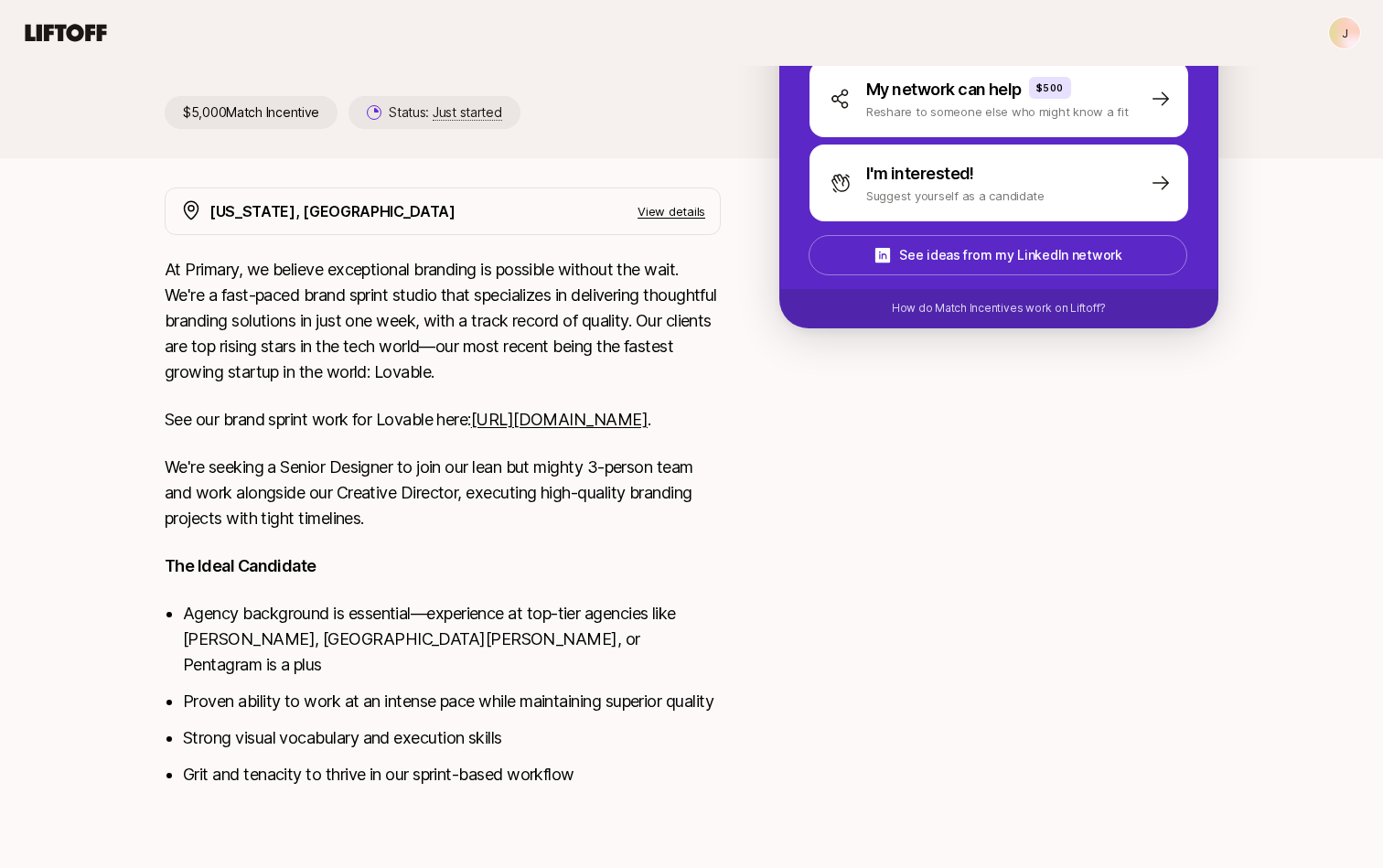
click at [602, 578] on p "The Ideal Candidate" at bounding box center [443, 566] width 556 height 26
drag, startPoint x: 327, startPoint y: 642, endPoint x: 241, endPoint y: 640, distance: 86.0
click at [241, 640] on li "Agency background is essential—experience at top-tier agencies like Collins, Po…" at bounding box center [452, 639] width 538 height 77
copy li "Porto Rocha"
